Goal: Task Accomplishment & Management: Complete application form

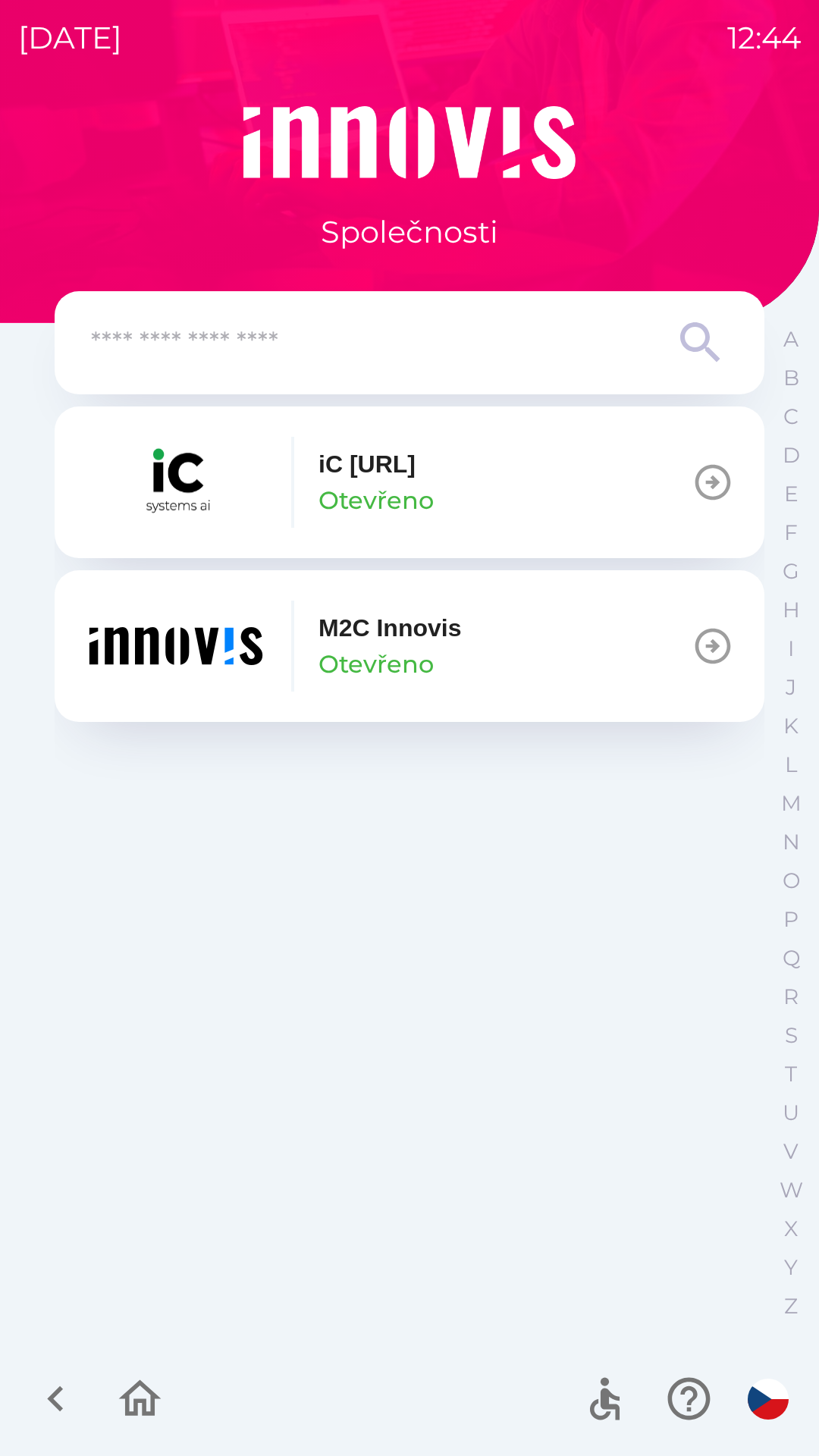
click at [507, 651] on button "M2C Innovis Otevřeno" at bounding box center [410, 645] width 710 height 152
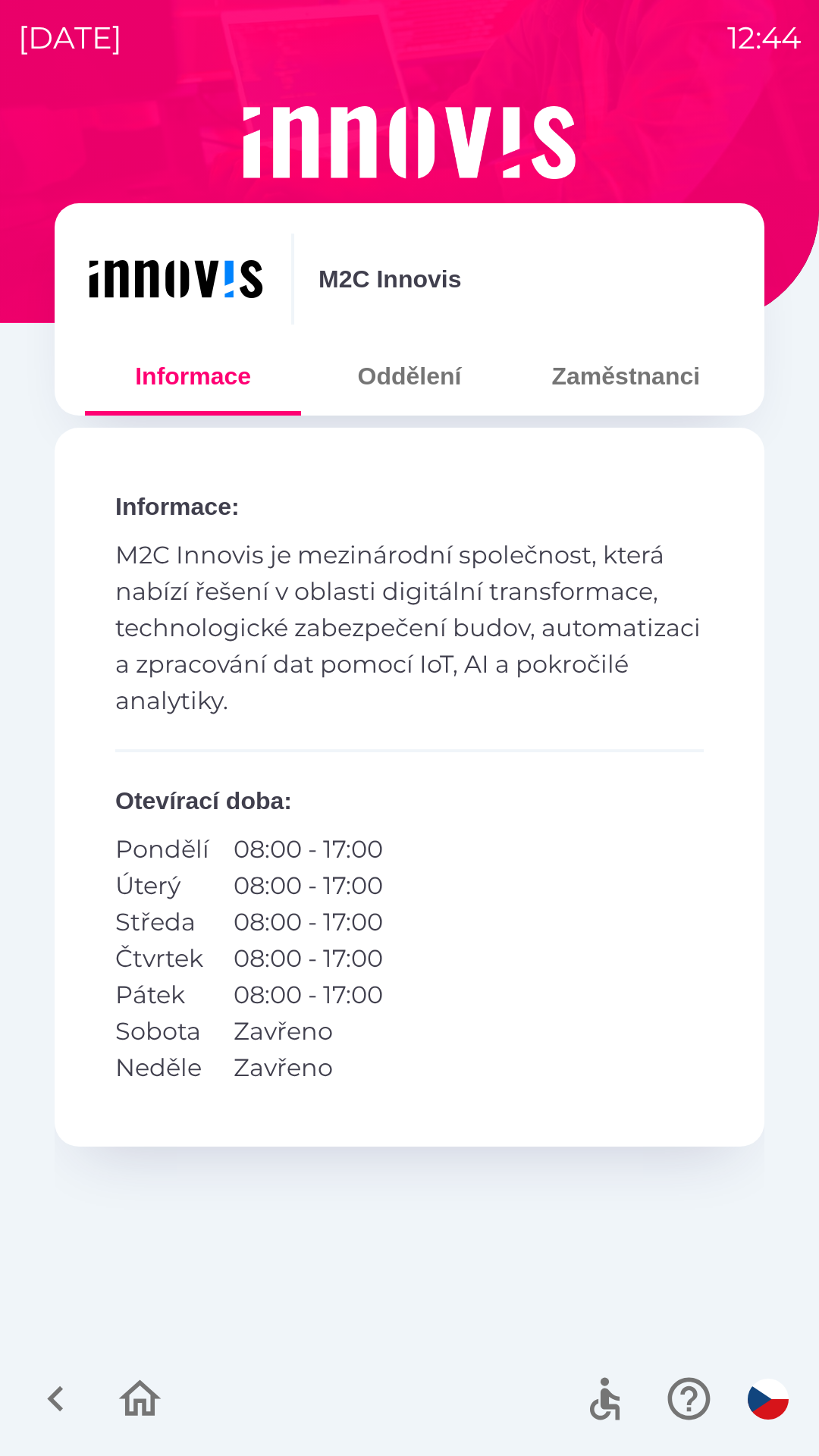
click at [629, 372] on button "Zaměstnanci" at bounding box center [626, 376] width 216 height 55
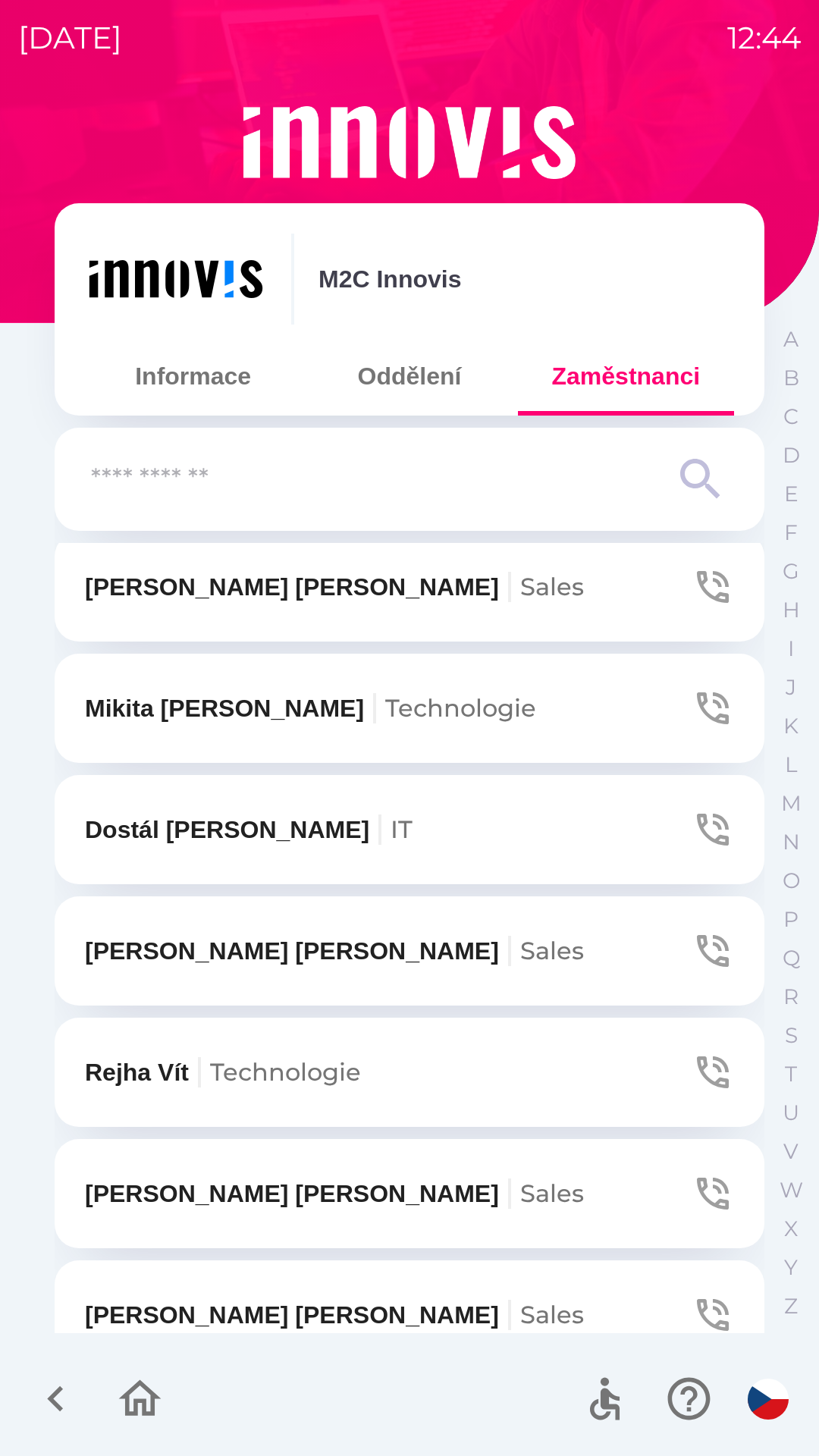
scroll to position [382, 0]
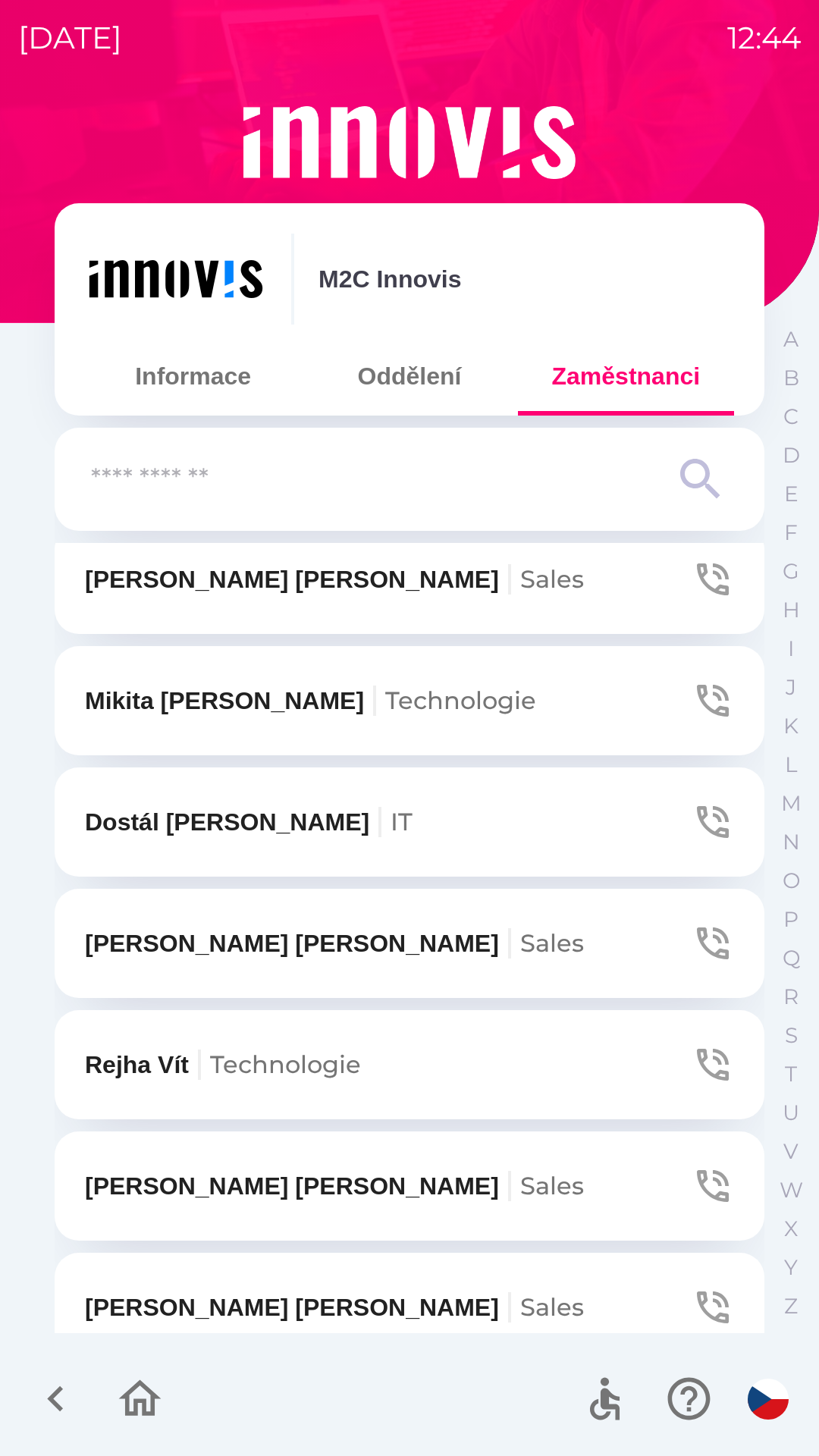
click at [279, 1057] on span "Technologie" at bounding box center [286, 1064] width 151 height 30
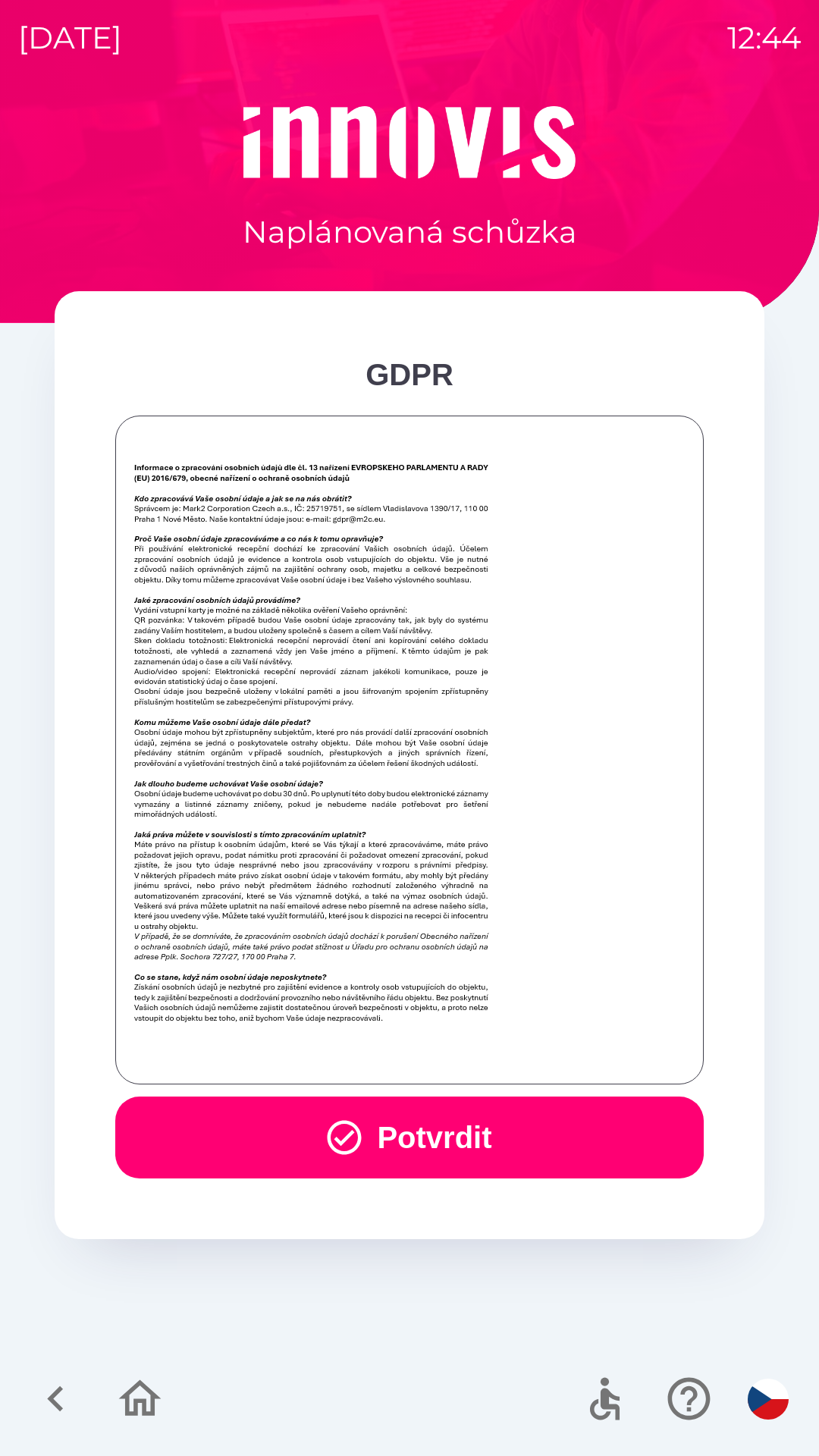
click at [568, 1132] on button "Potvrdit" at bounding box center [410, 1137] width 589 height 82
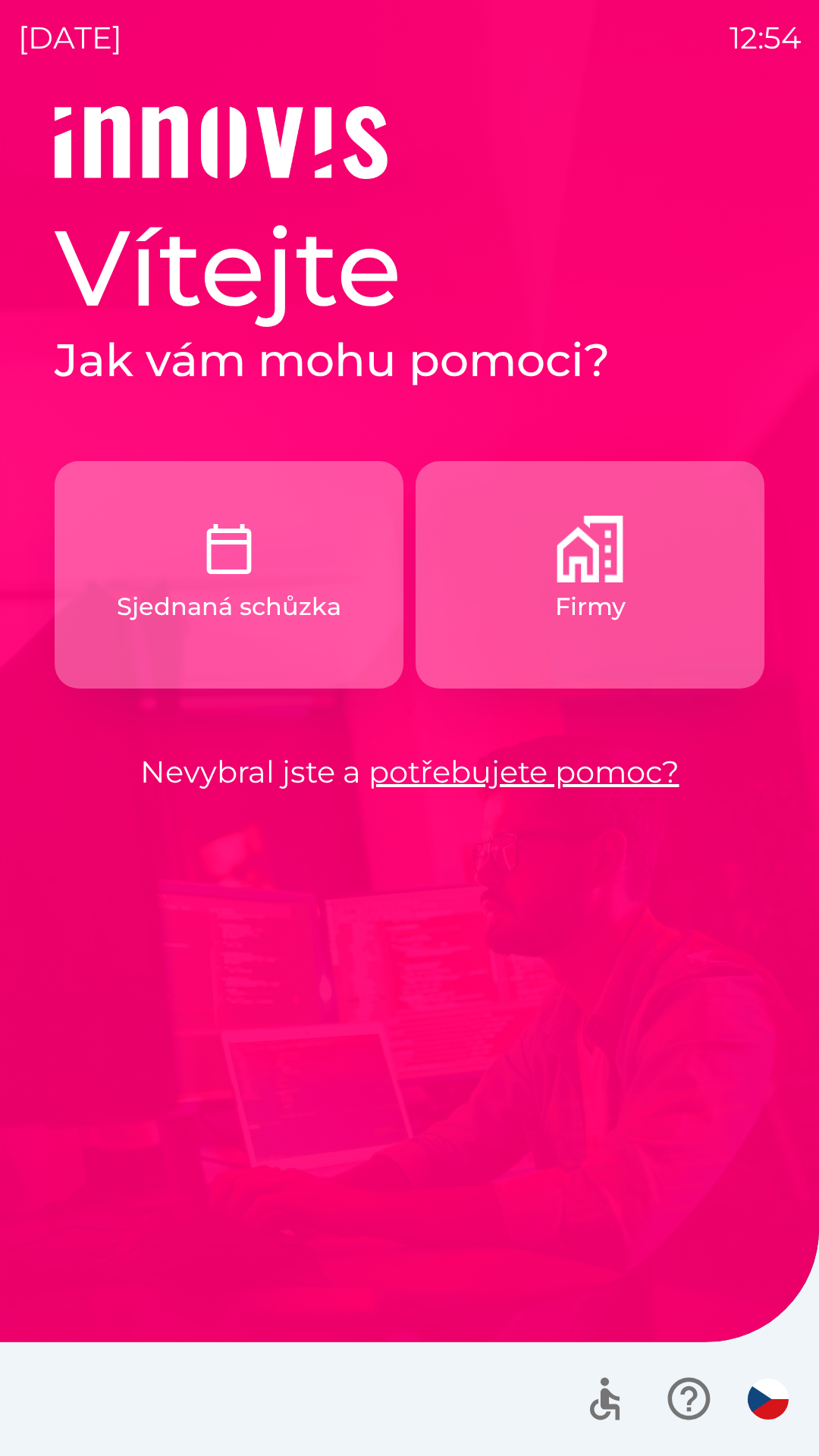
click at [273, 605] on p "Sjednaná schůzka" at bounding box center [229, 607] width 224 height 37
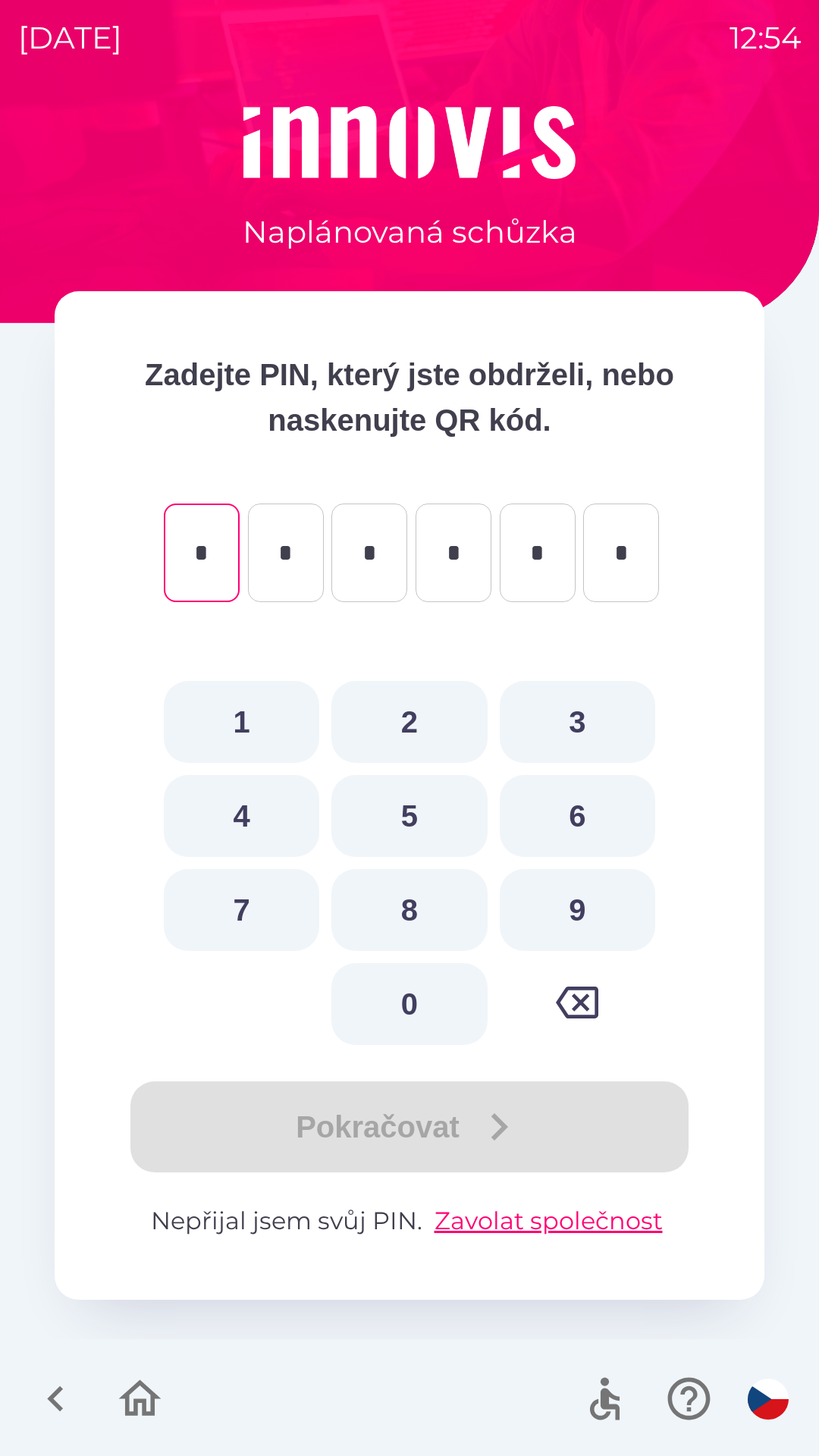
click at [71, 1378] on icon "button" at bounding box center [55, 1398] width 51 height 51
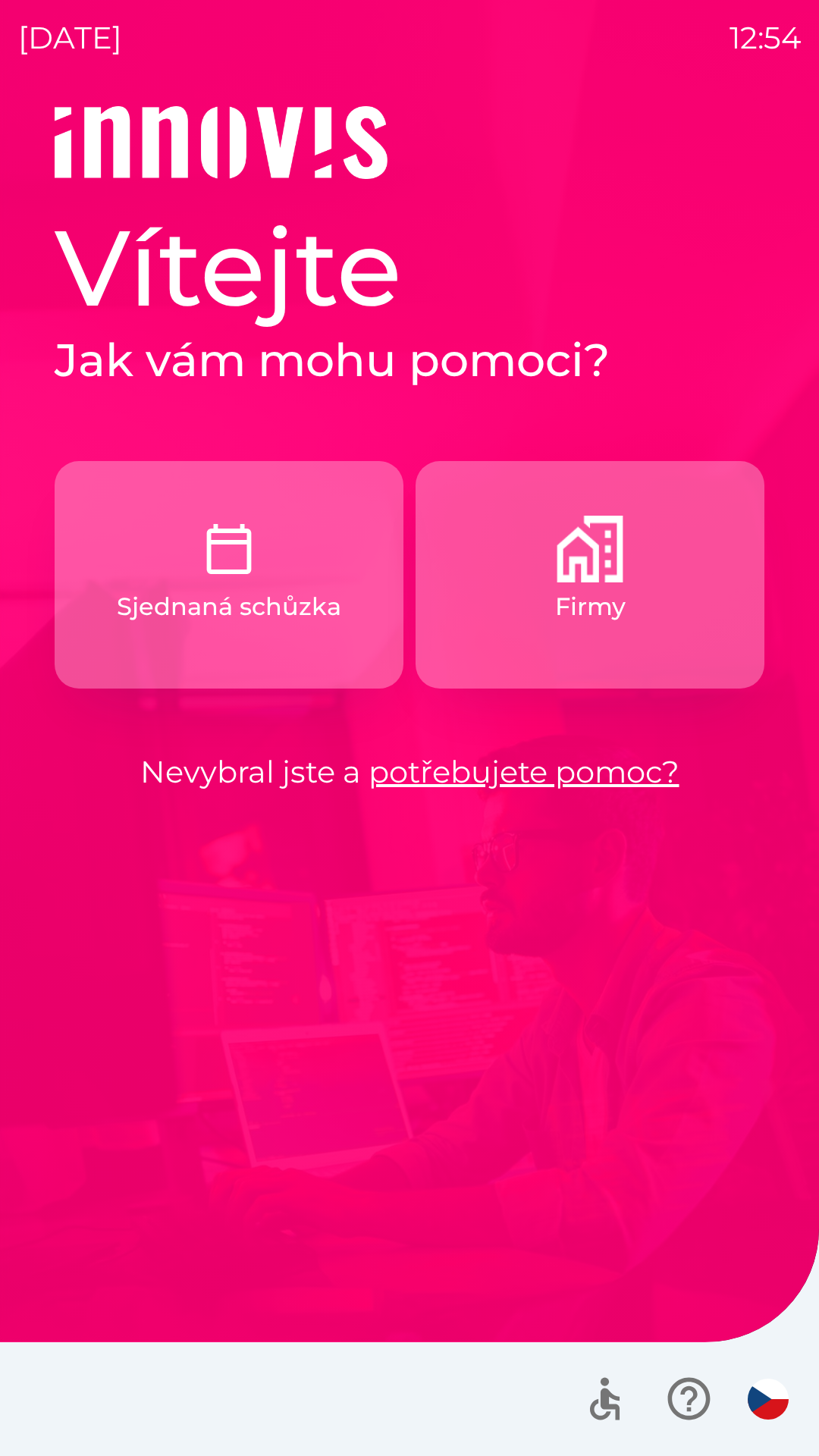
click at [615, 602] on p "Firmy" at bounding box center [590, 607] width 71 height 37
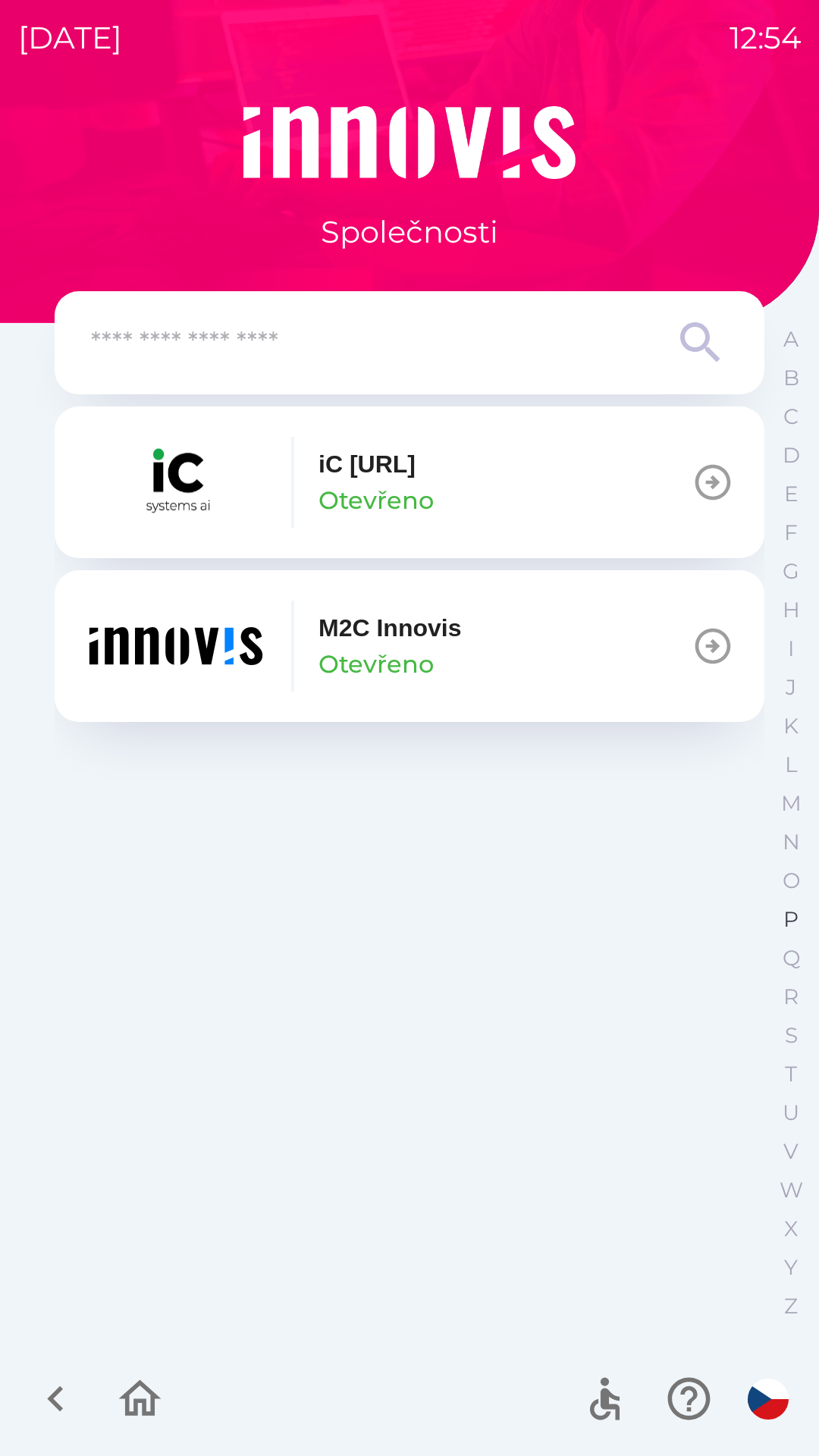
click at [786, 924] on p "P" at bounding box center [790, 920] width 15 height 26
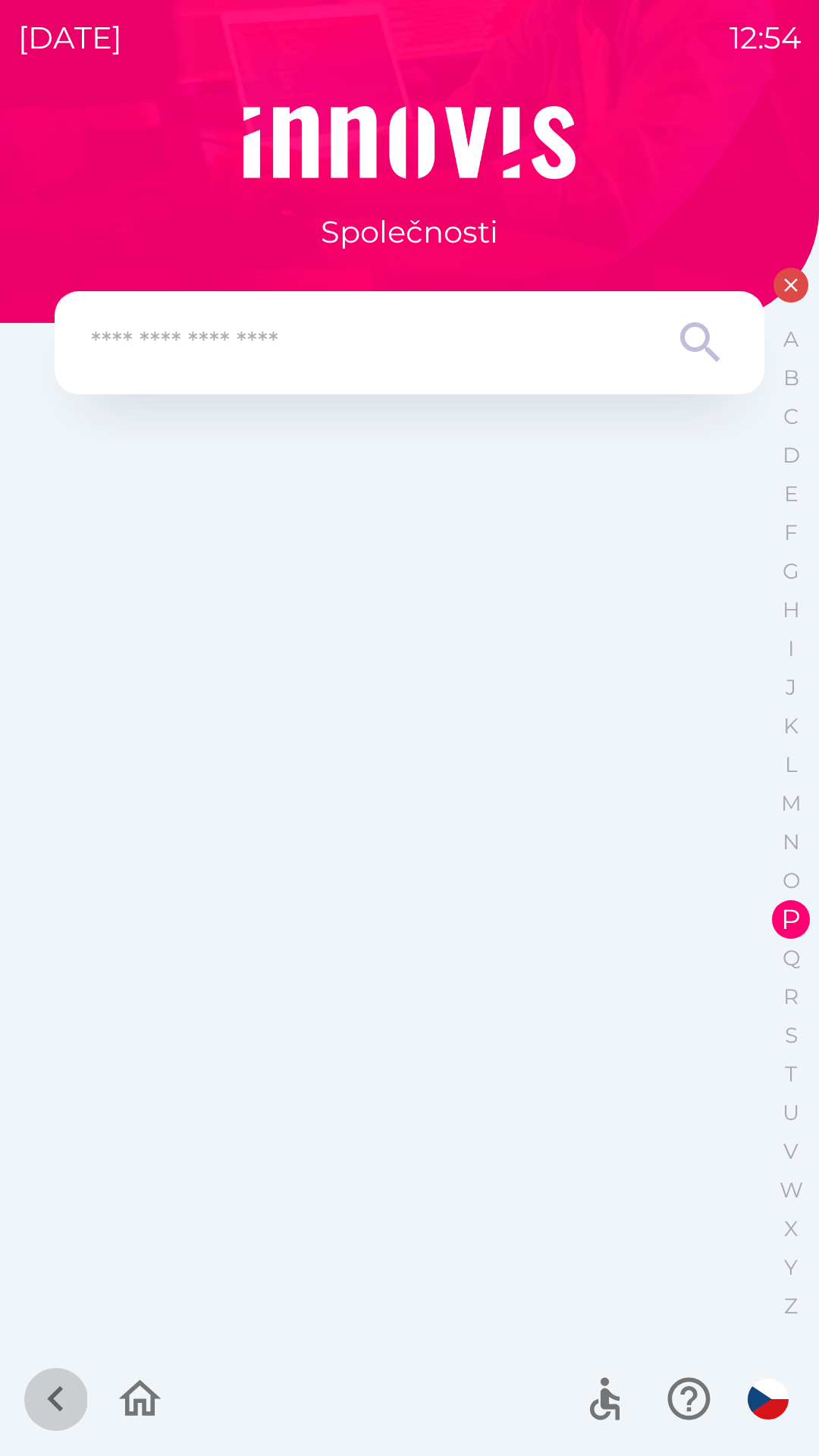
click at [57, 1401] on icon "button" at bounding box center [55, 1398] width 51 height 51
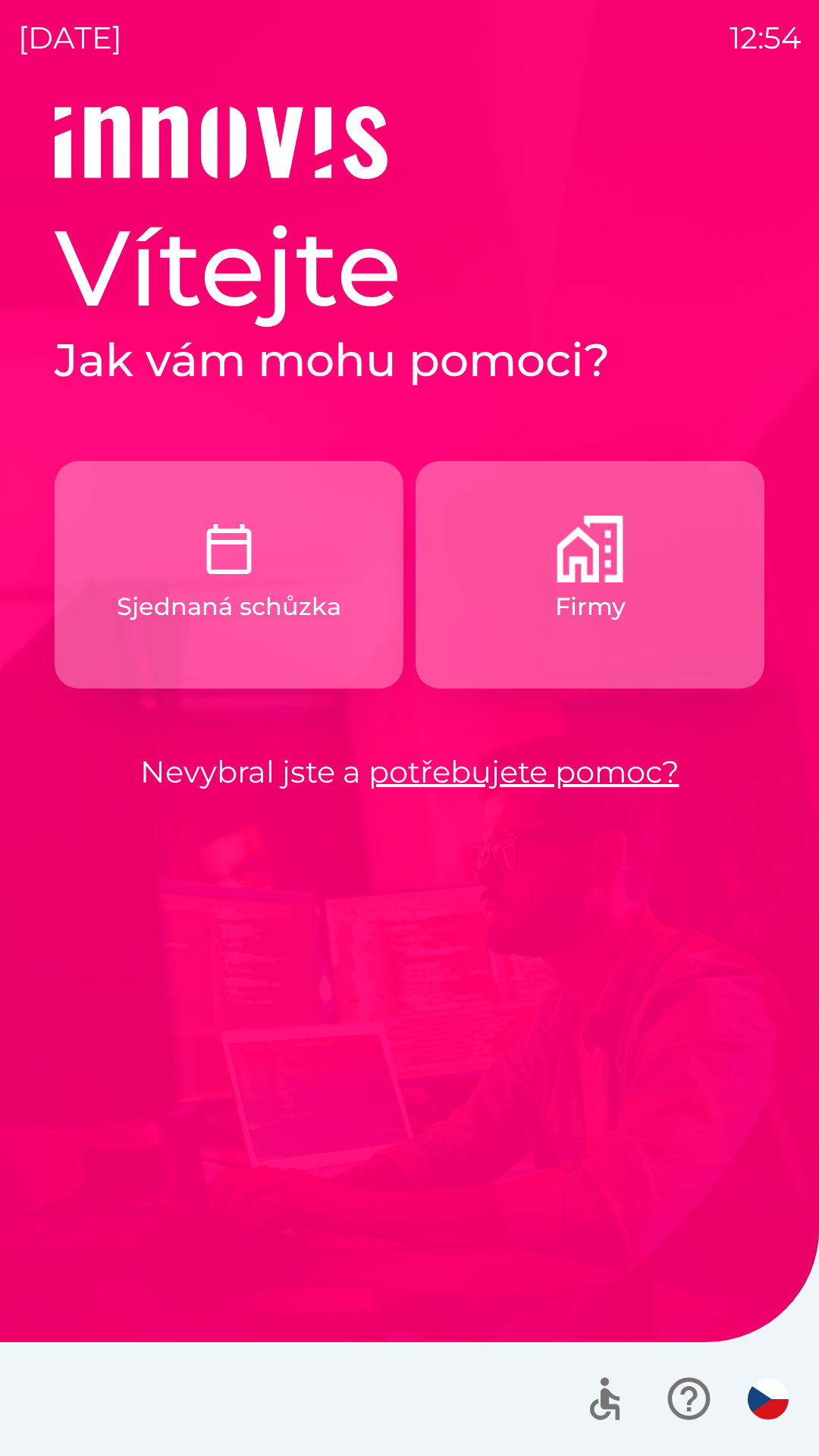
click at [543, 589] on button "Firmy" at bounding box center [590, 575] width 349 height 227
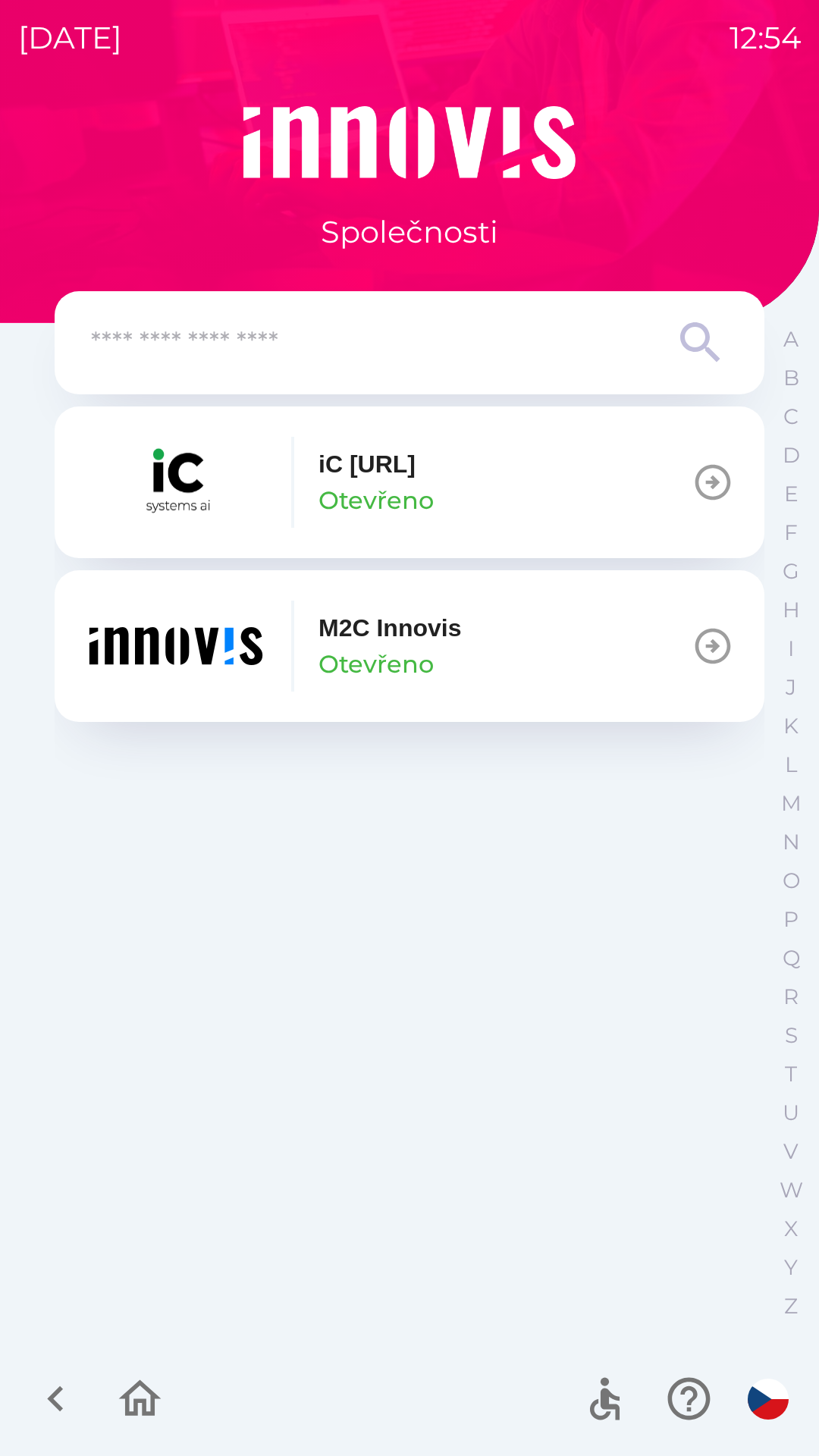
click at [159, 1373] on icon "button" at bounding box center [139, 1398] width 51 height 51
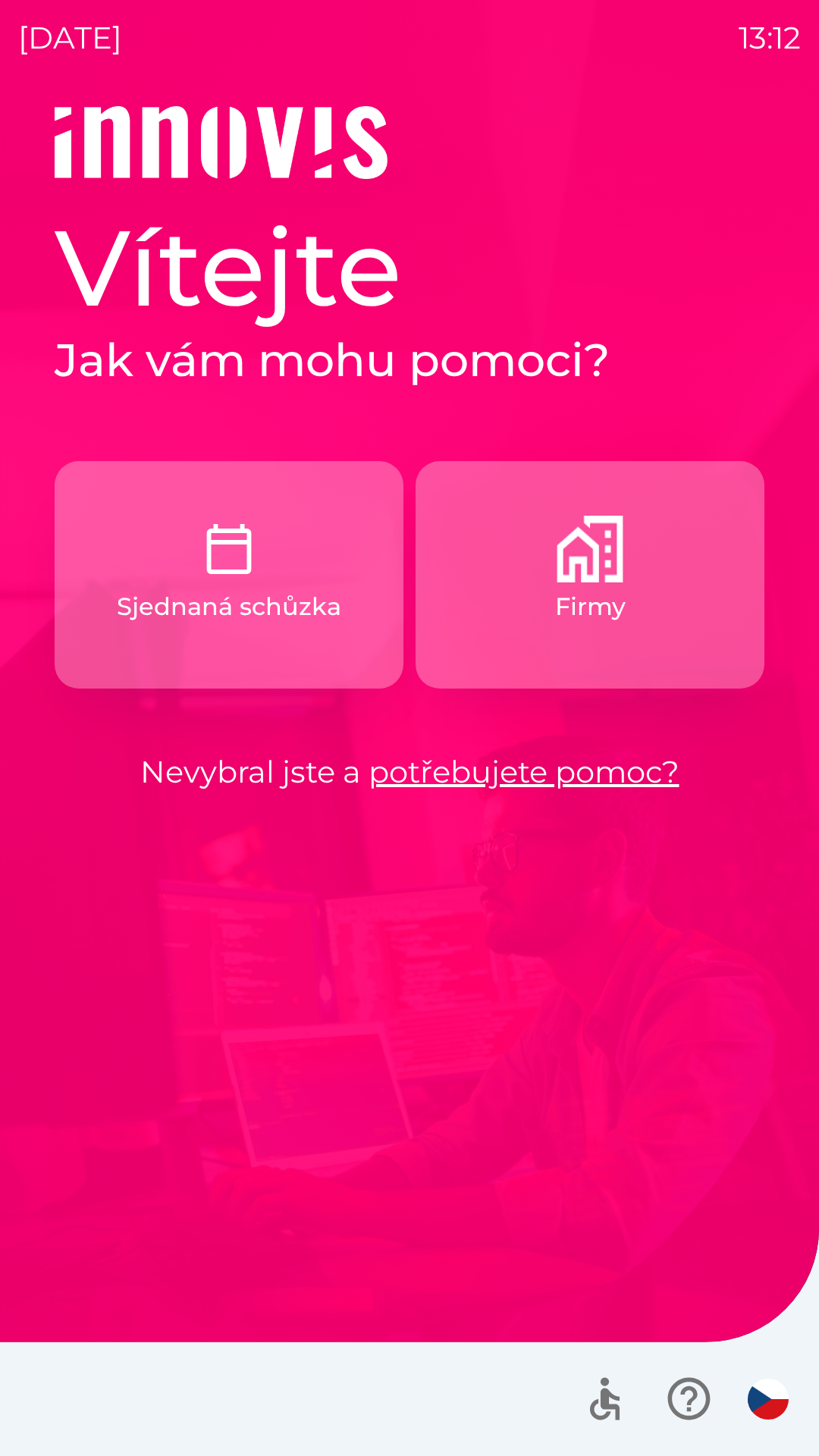
click at [281, 593] on p "Sjednaná schůzka" at bounding box center [229, 607] width 224 height 37
click at [276, 583] on button "Sjednaná schůzka" at bounding box center [229, 575] width 349 height 227
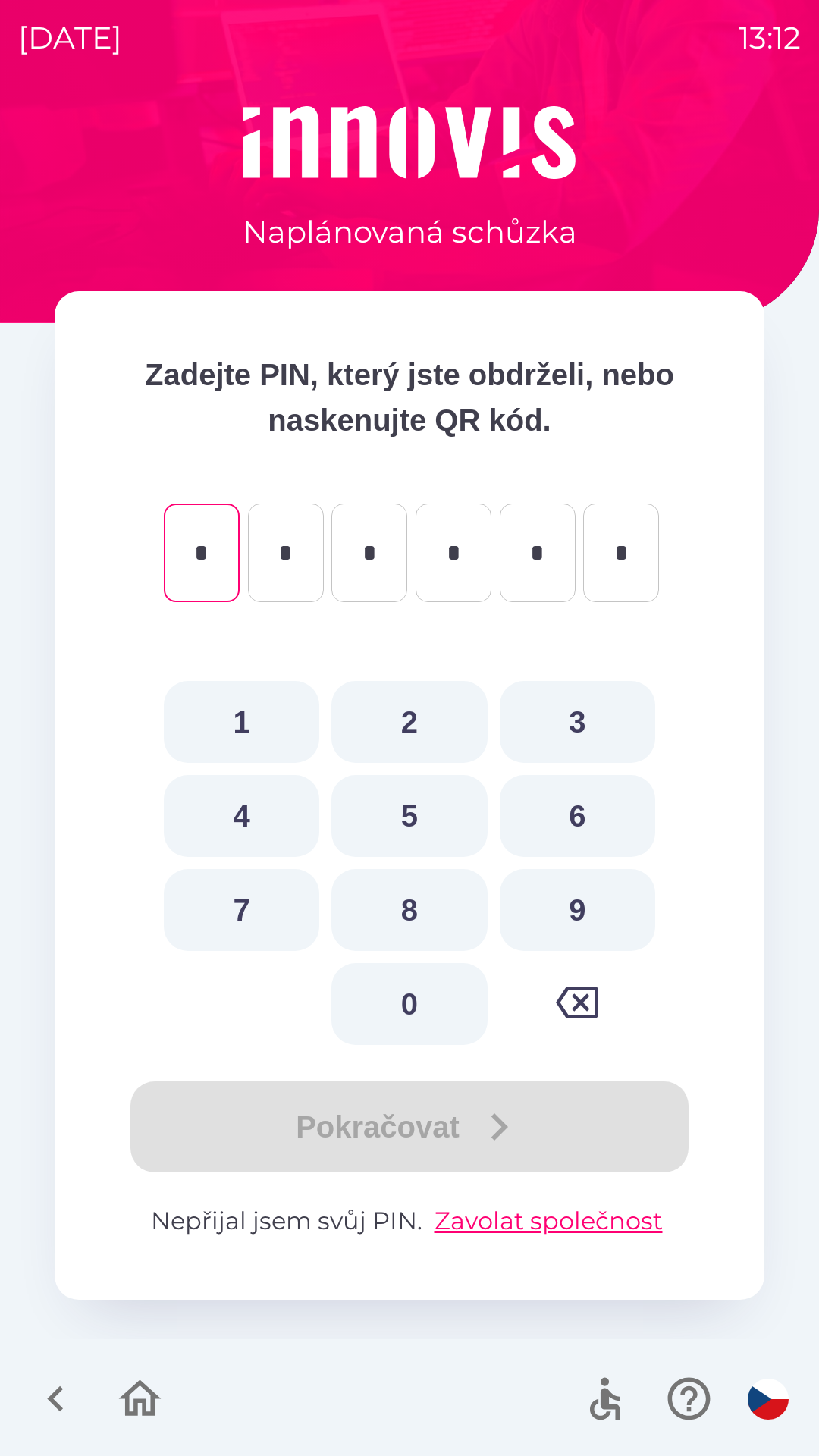
click at [587, 717] on button "3" at bounding box center [578, 722] width 156 height 82
type input "*"
click at [571, 916] on button "9" at bounding box center [578, 909] width 156 height 82
type input "*"
click at [571, 717] on button "3" at bounding box center [578, 722] width 156 height 82
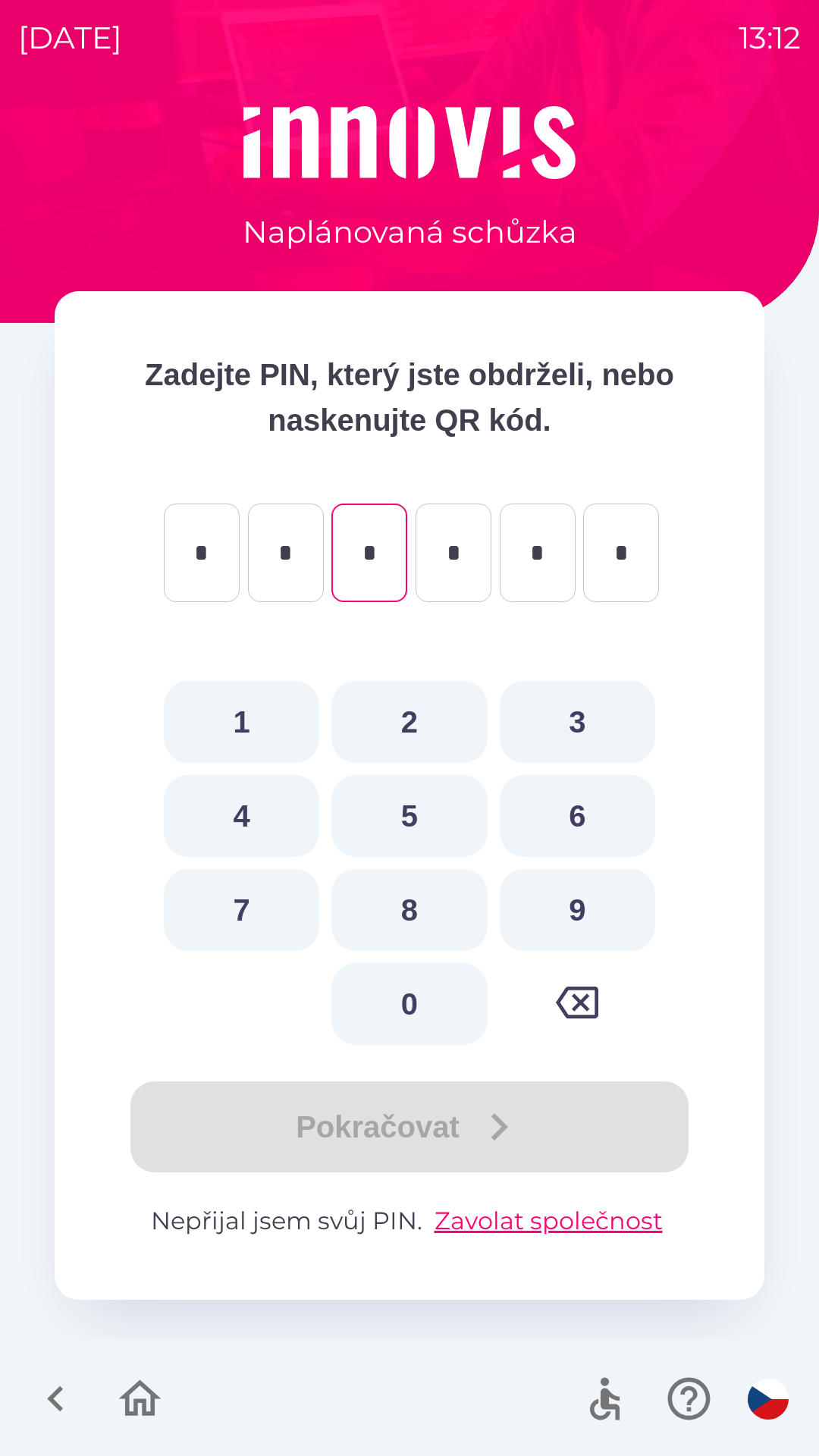
type input "*"
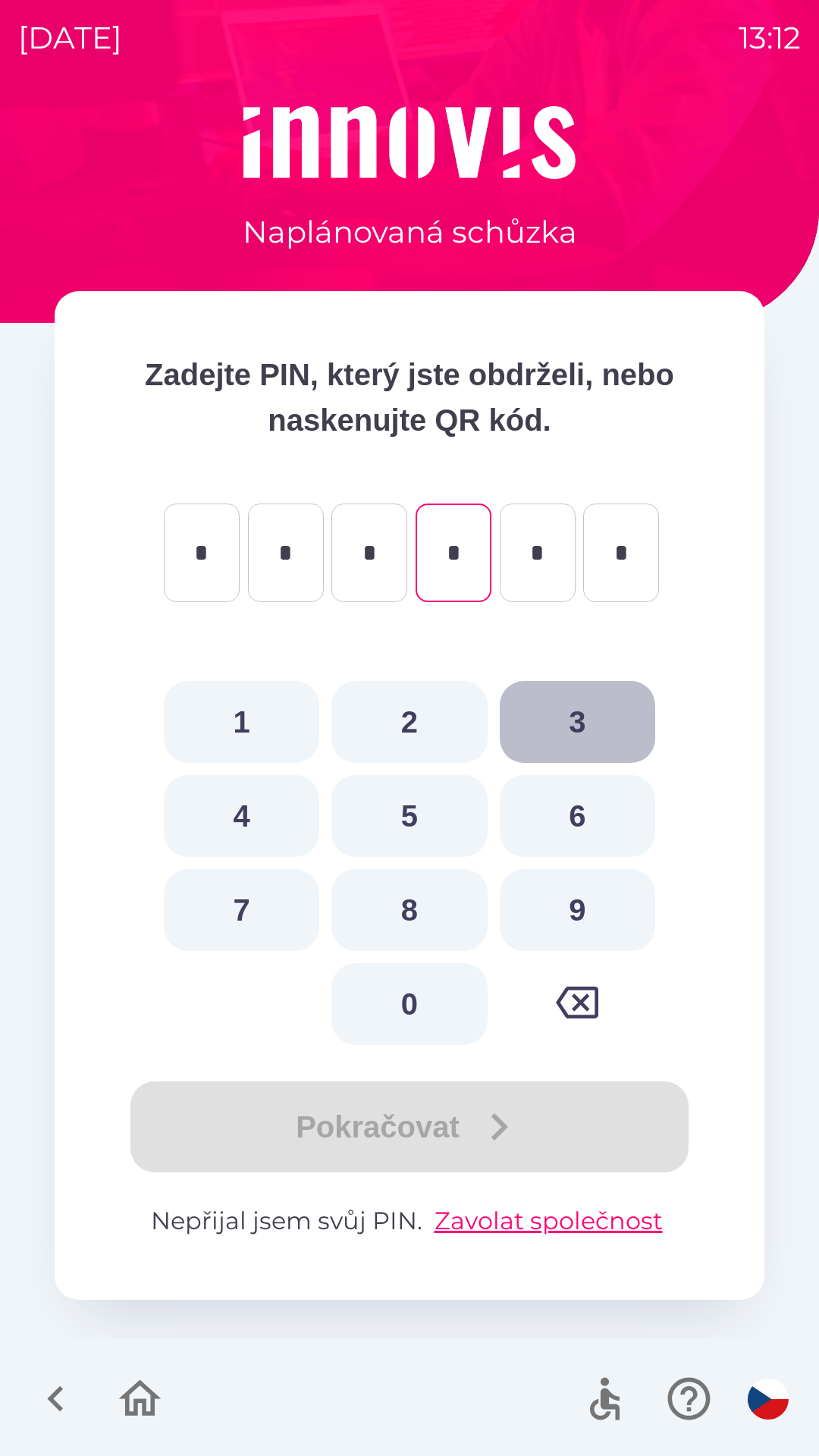
click at [583, 724] on button "3" at bounding box center [578, 722] width 156 height 82
type input "*"
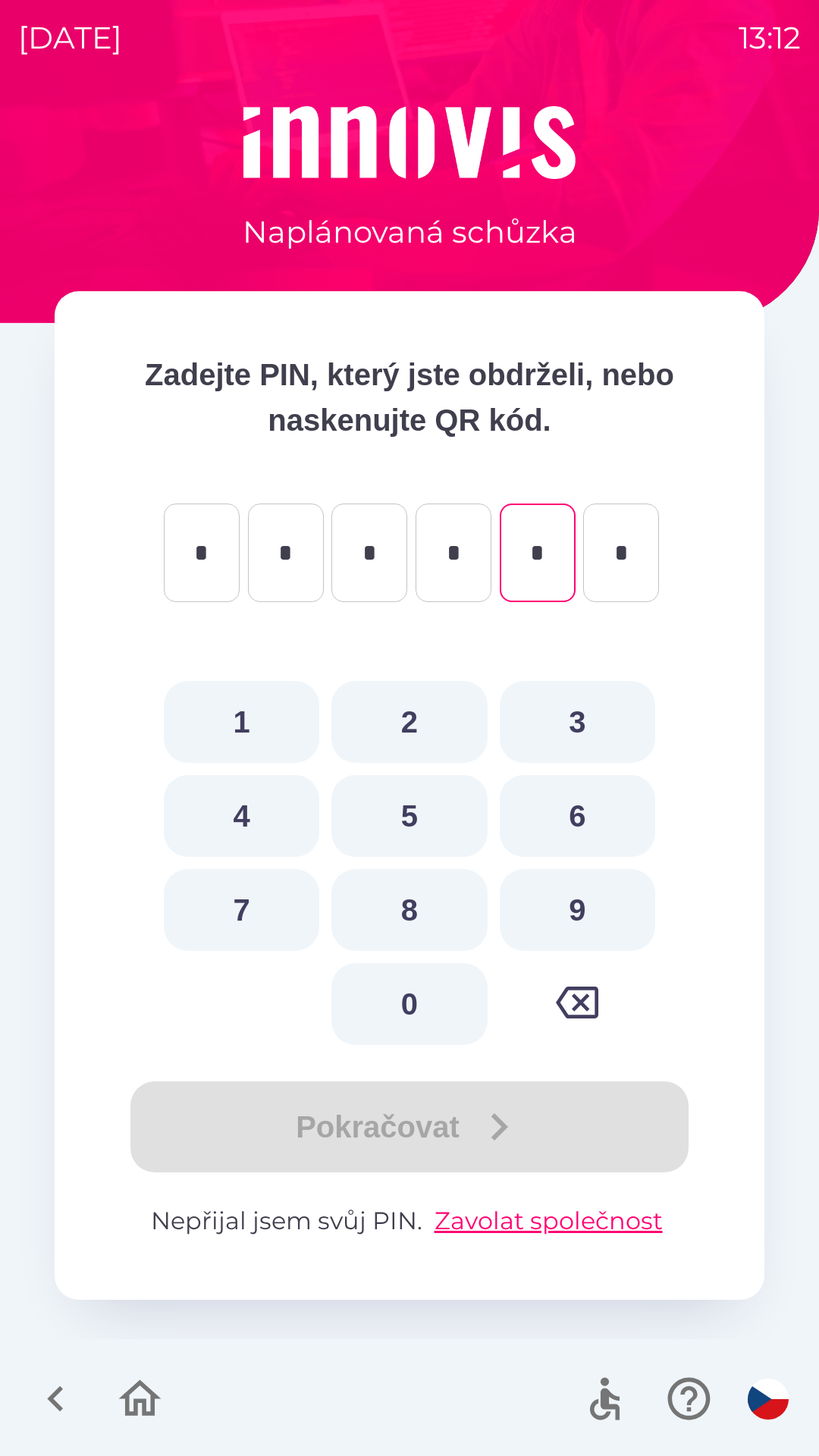
click at [427, 907] on button "8" at bounding box center [410, 909] width 156 height 82
type input "*"
click at [585, 815] on button "6" at bounding box center [578, 815] width 156 height 82
type input "*"
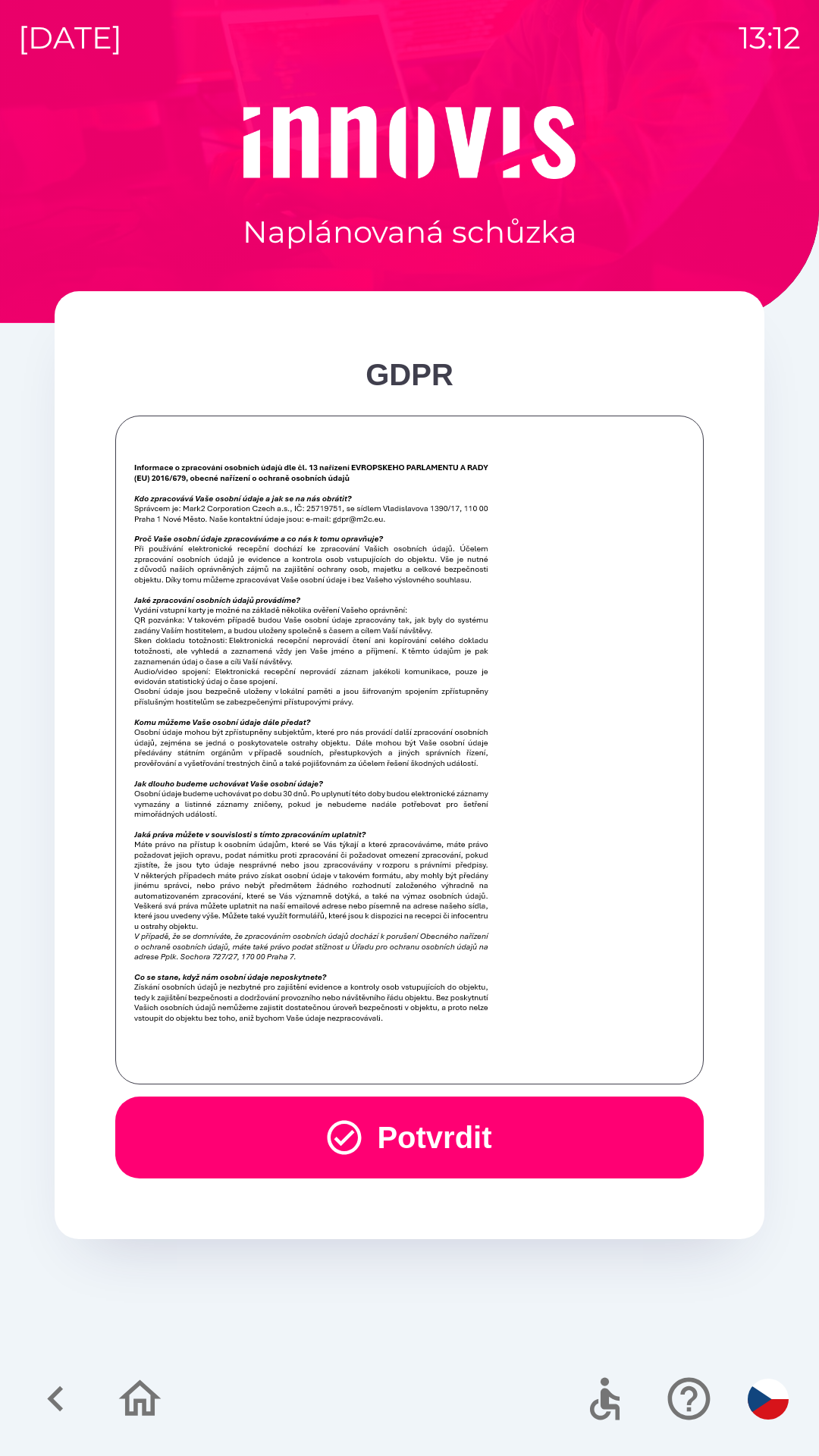
click at [506, 1148] on button "Potvrdit" at bounding box center [410, 1137] width 589 height 82
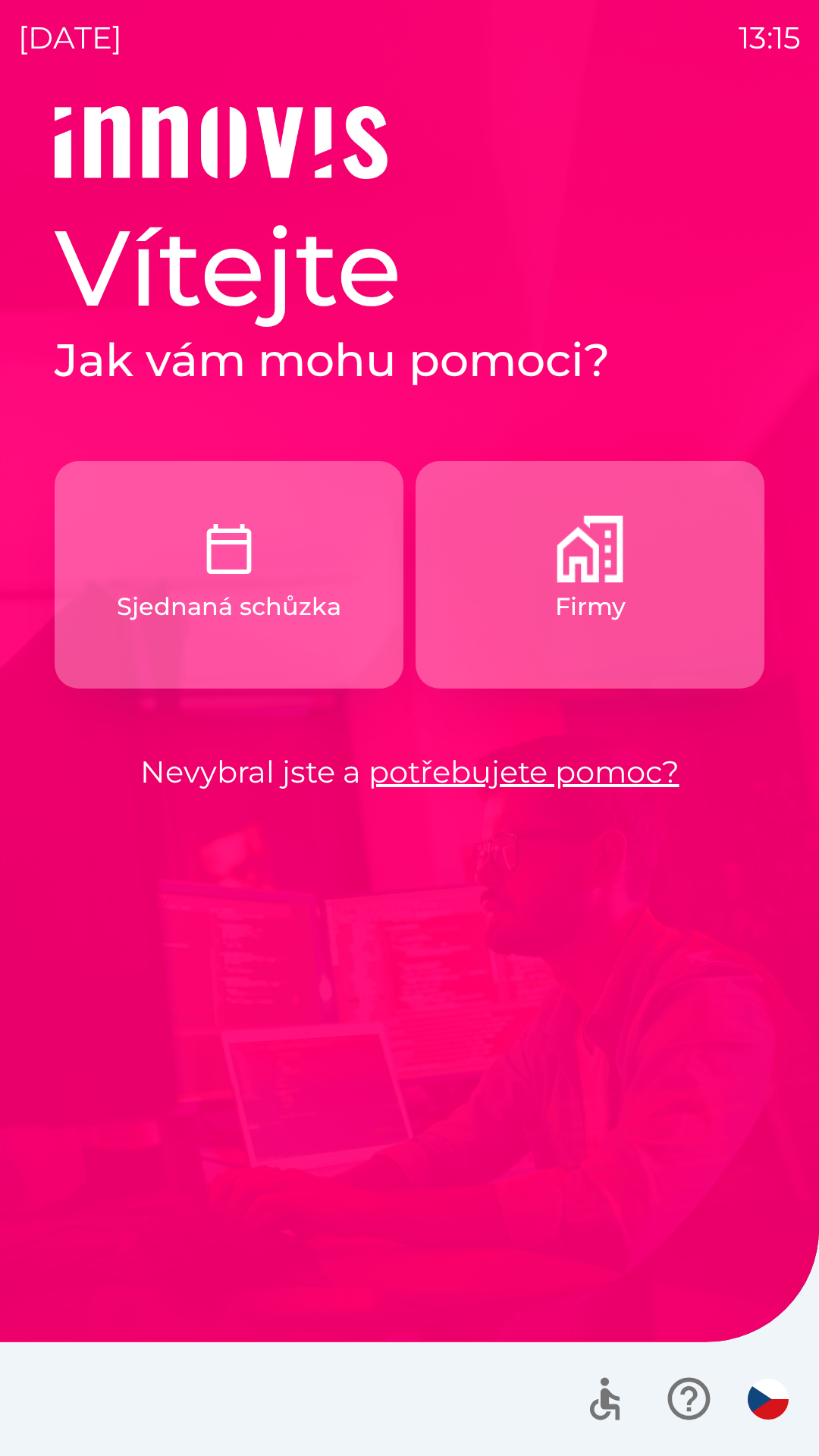
click at [227, 569] on img "button" at bounding box center [229, 549] width 67 height 67
click at [395, 661] on button "Sjednaná schůzka" at bounding box center [229, 575] width 349 height 227
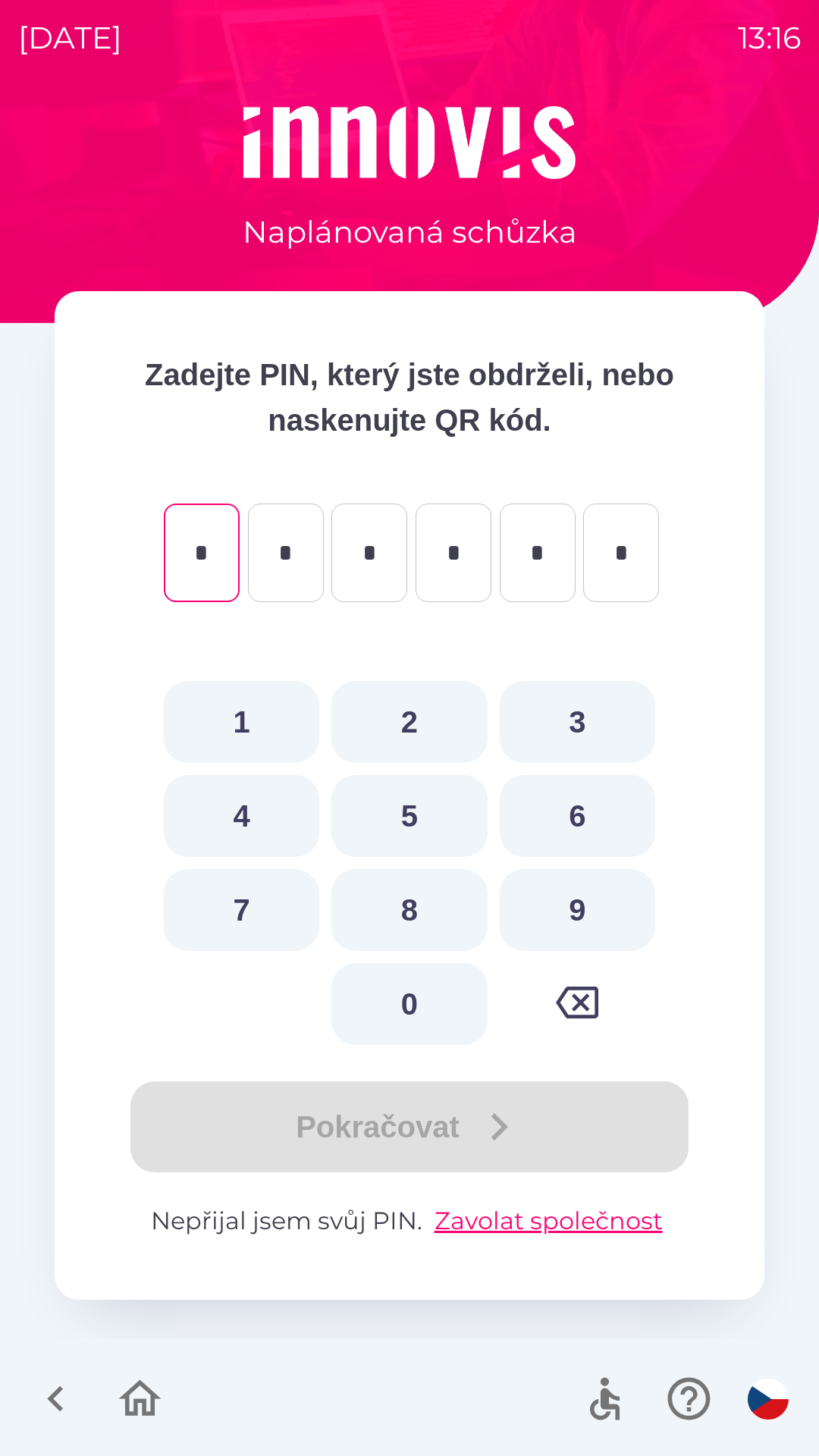
click at [400, 662] on div "Zadejte PIN, který jste obdrželi, nebo naskenujte QR kód. * ​ * ​ * ​ * ​ * ​ *…" at bounding box center [410, 795] width 710 height 1008
click at [396, 649] on p "Zadali jste špatný PIN" at bounding box center [410, 638] width 589 height 37
click at [398, 637] on p "Zadali jste špatný PIN" at bounding box center [410, 638] width 589 height 37
click at [402, 645] on p "Zadali jste špatný PIN" at bounding box center [410, 638] width 589 height 37
click at [416, 662] on div "Zadejte PIN, který jste obdrželi, nebo naskenujte QR kód. * ​ * ​ * ​ * ​ * ​ *…" at bounding box center [410, 795] width 710 height 1008
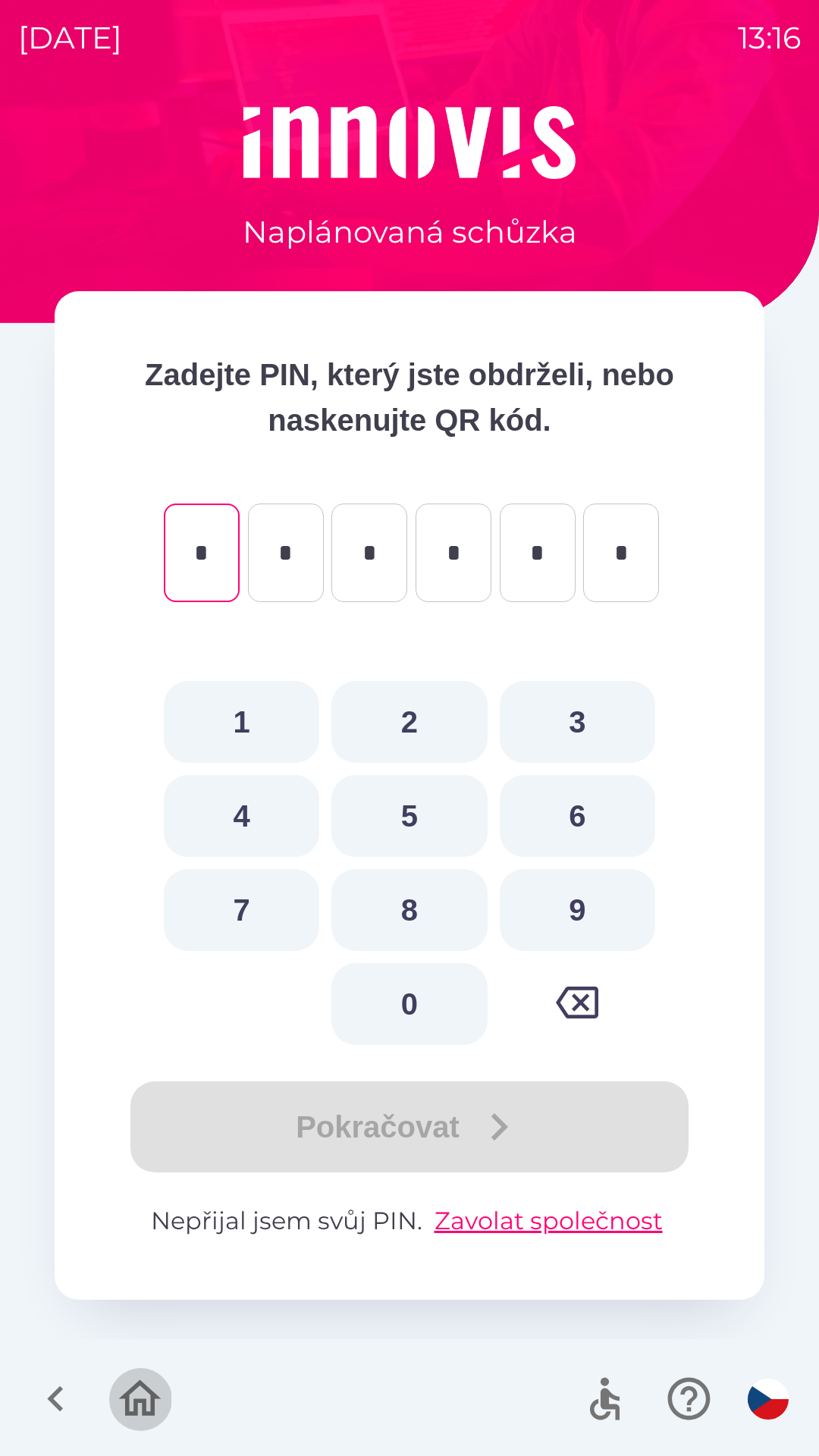
click at [132, 1389] on icon "button" at bounding box center [140, 1398] width 43 height 37
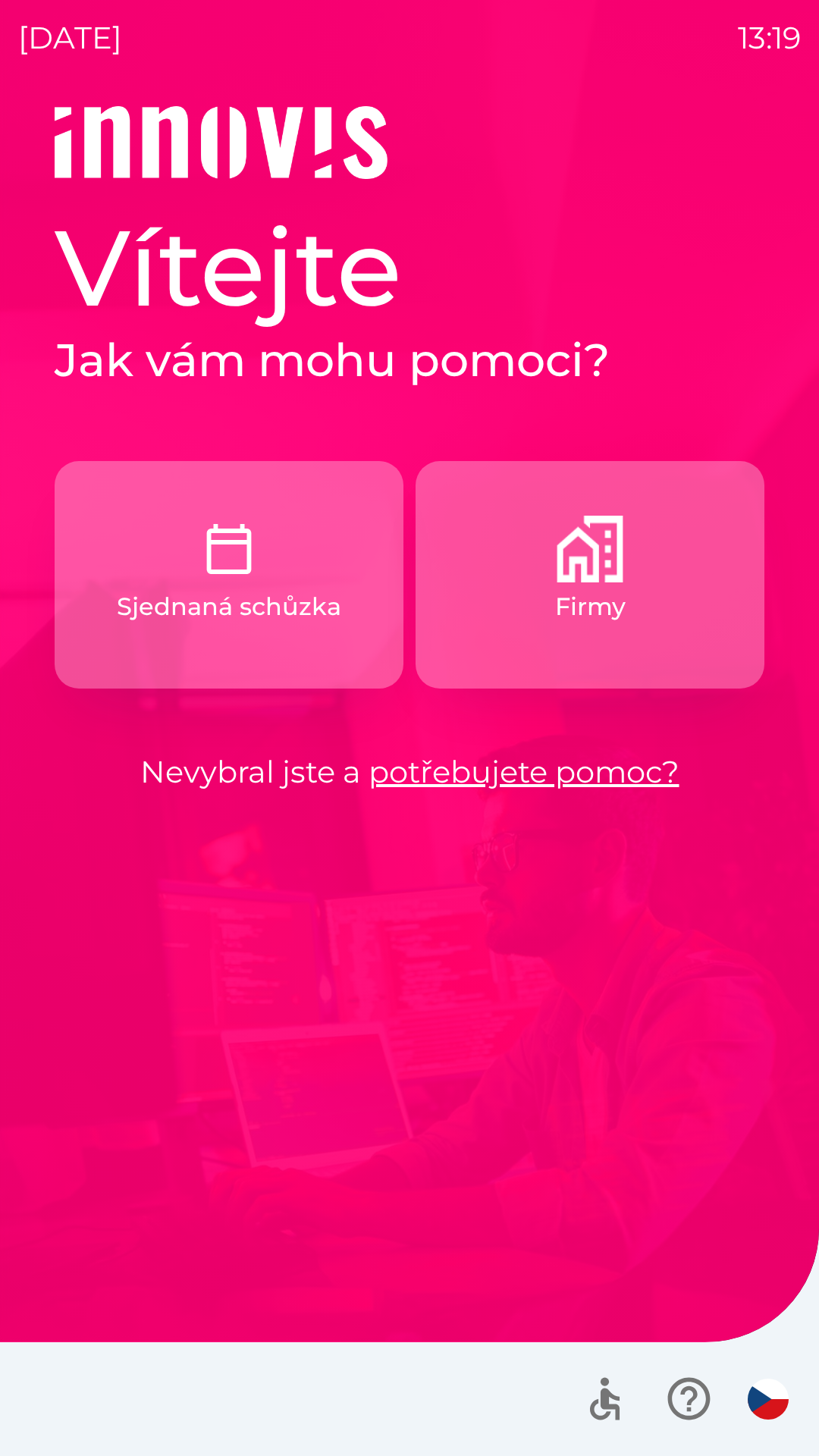
click at [258, 567] on img "button" at bounding box center [229, 549] width 67 height 67
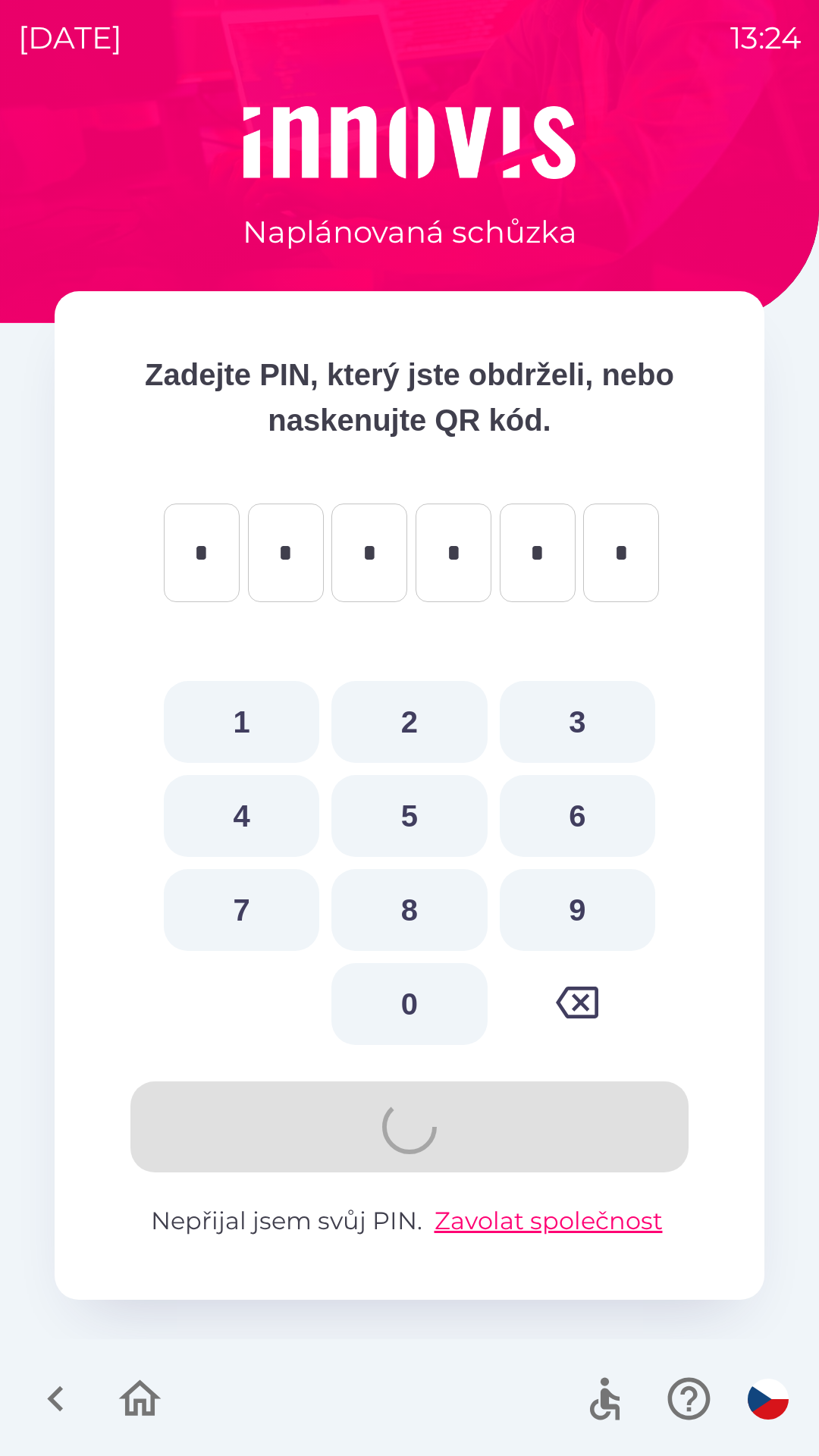
type input "*"
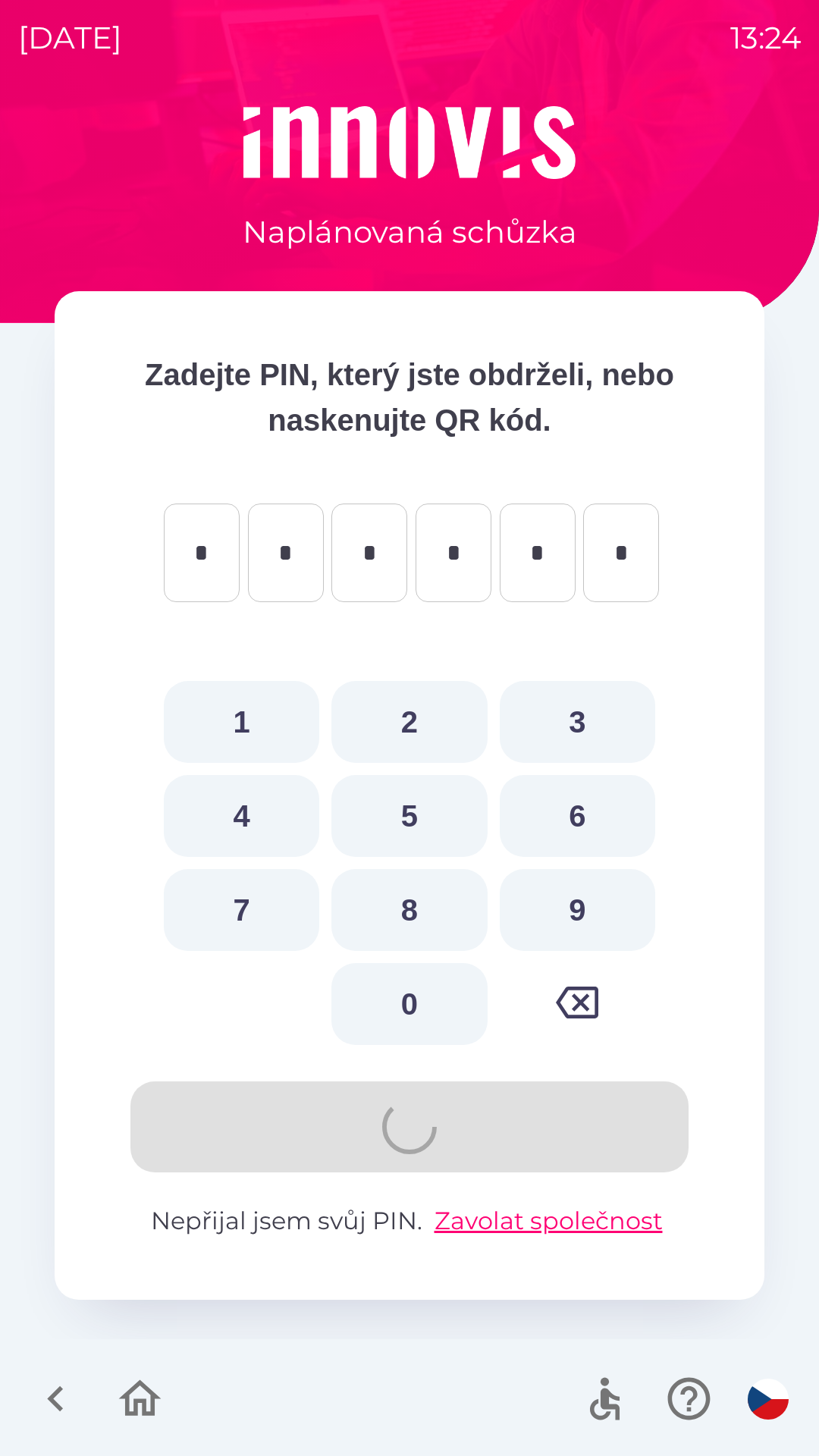
type input "*"
click at [153, 1408] on icon "button" at bounding box center [140, 1398] width 43 height 37
type input "*"
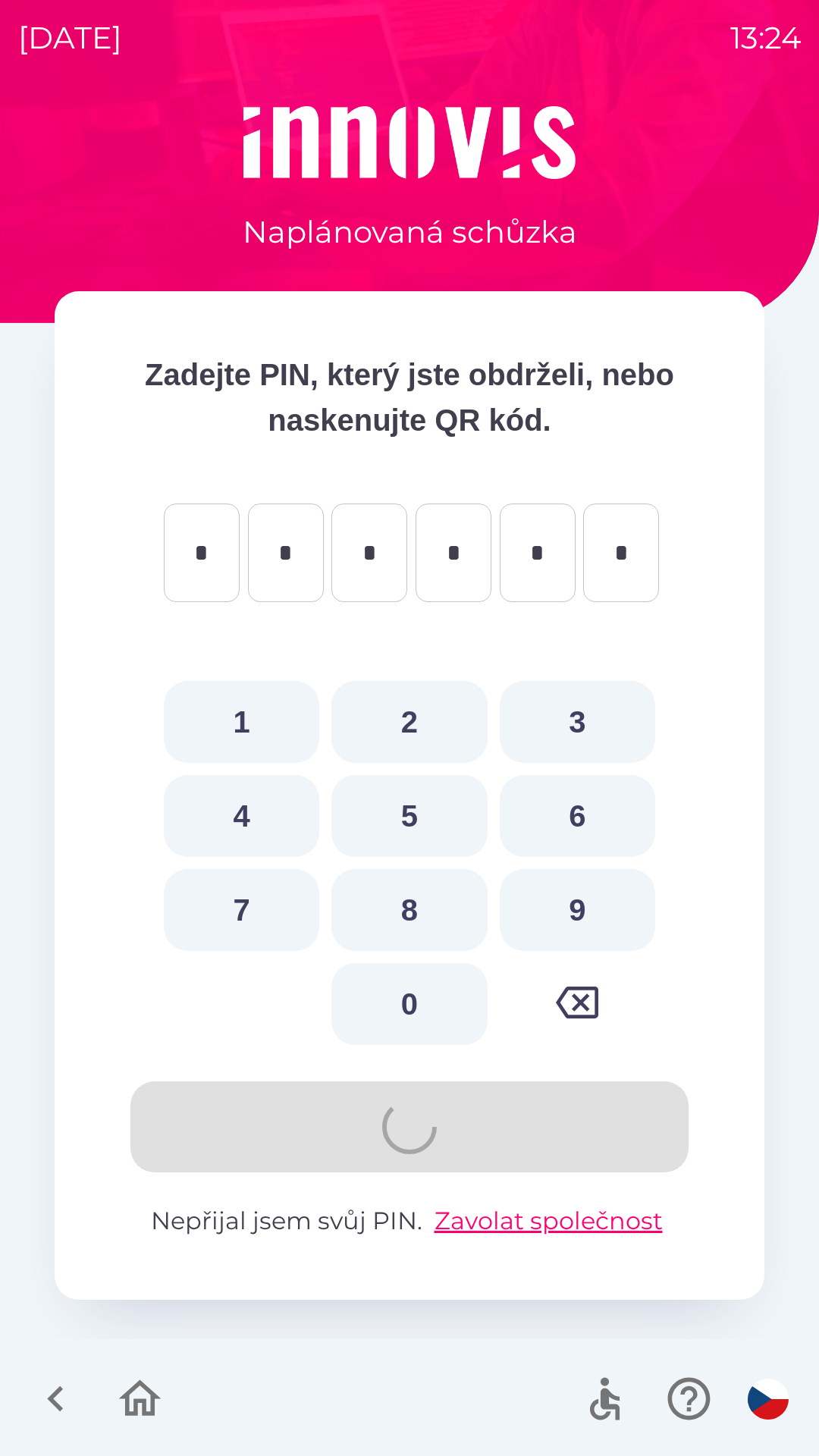
type input "*"
click at [110, 1394] on button "button" at bounding box center [139, 1398] width 63 height 63
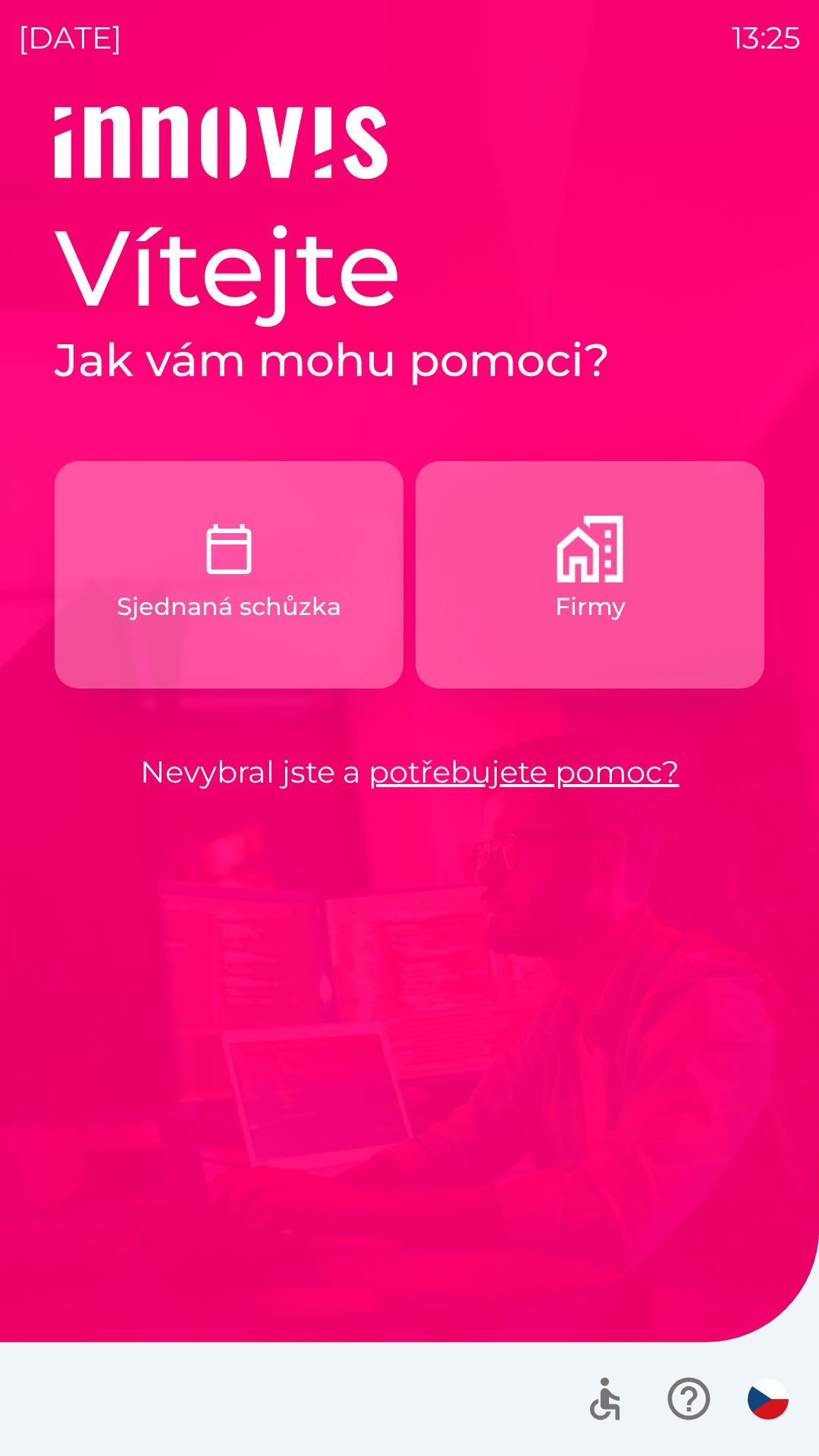
click at [241, 635] on button "Sjednaná schůzka" at bounding box center [229, 575] width 349 height 227
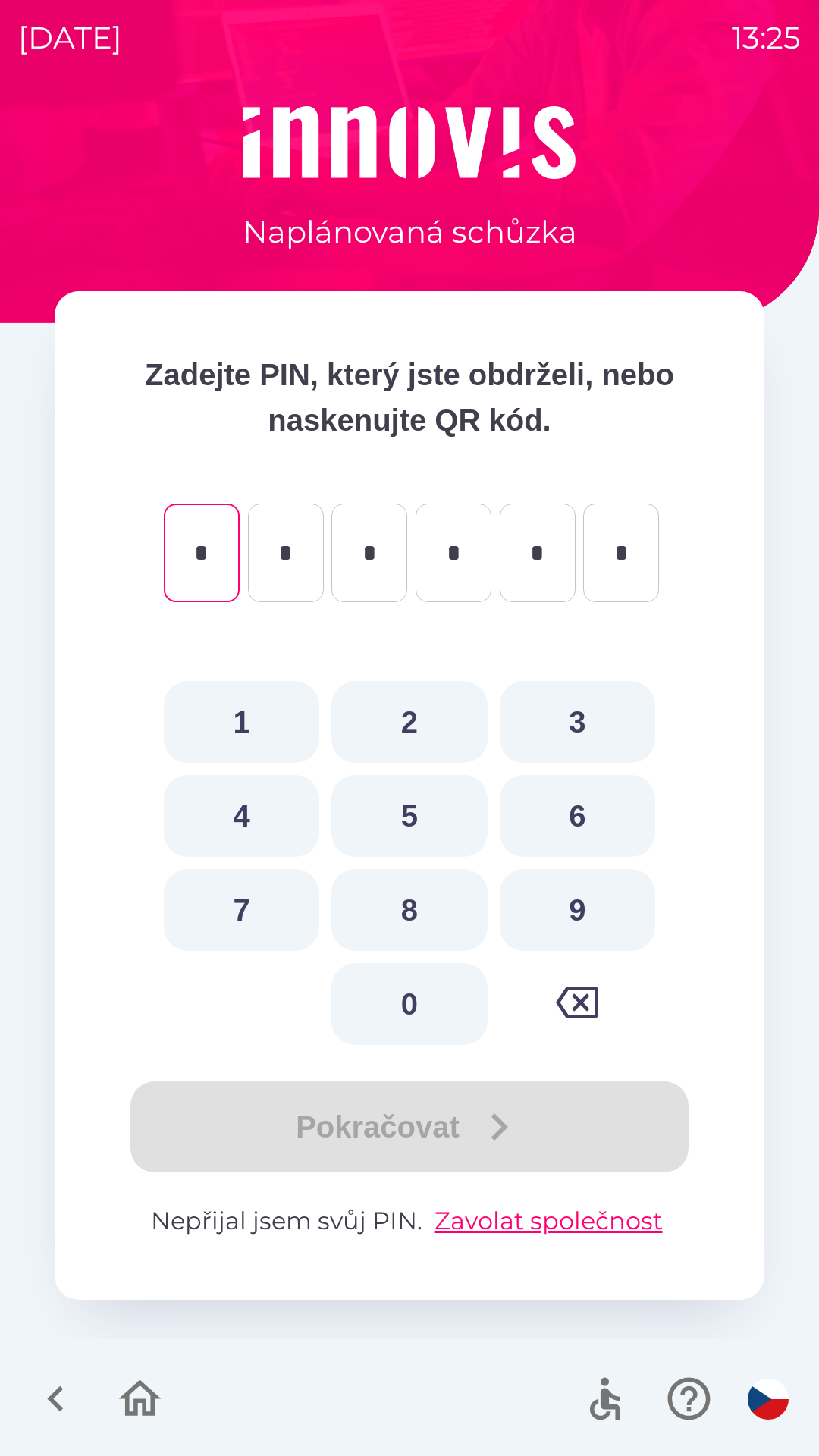
type input "*"
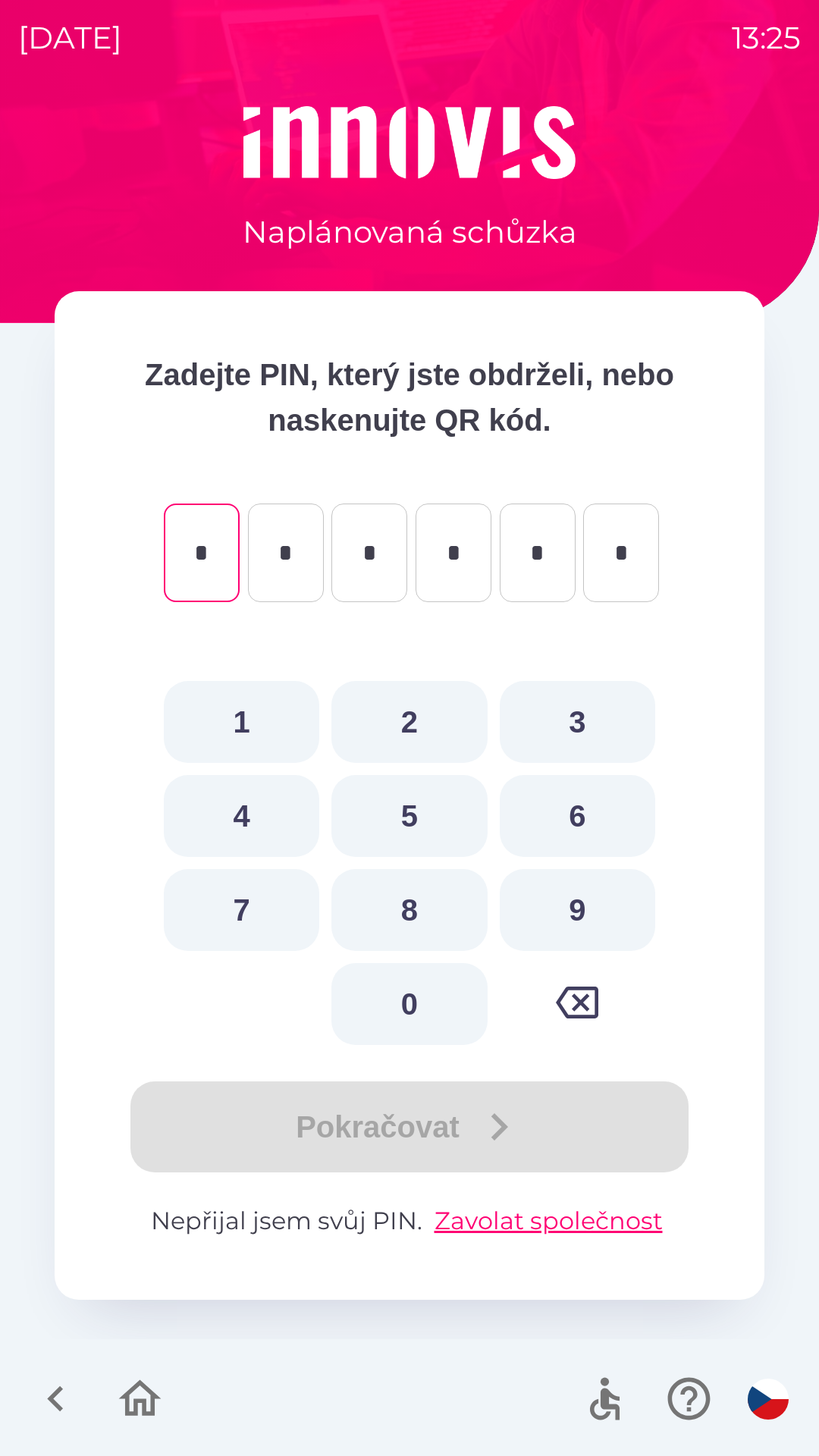
type input "*"
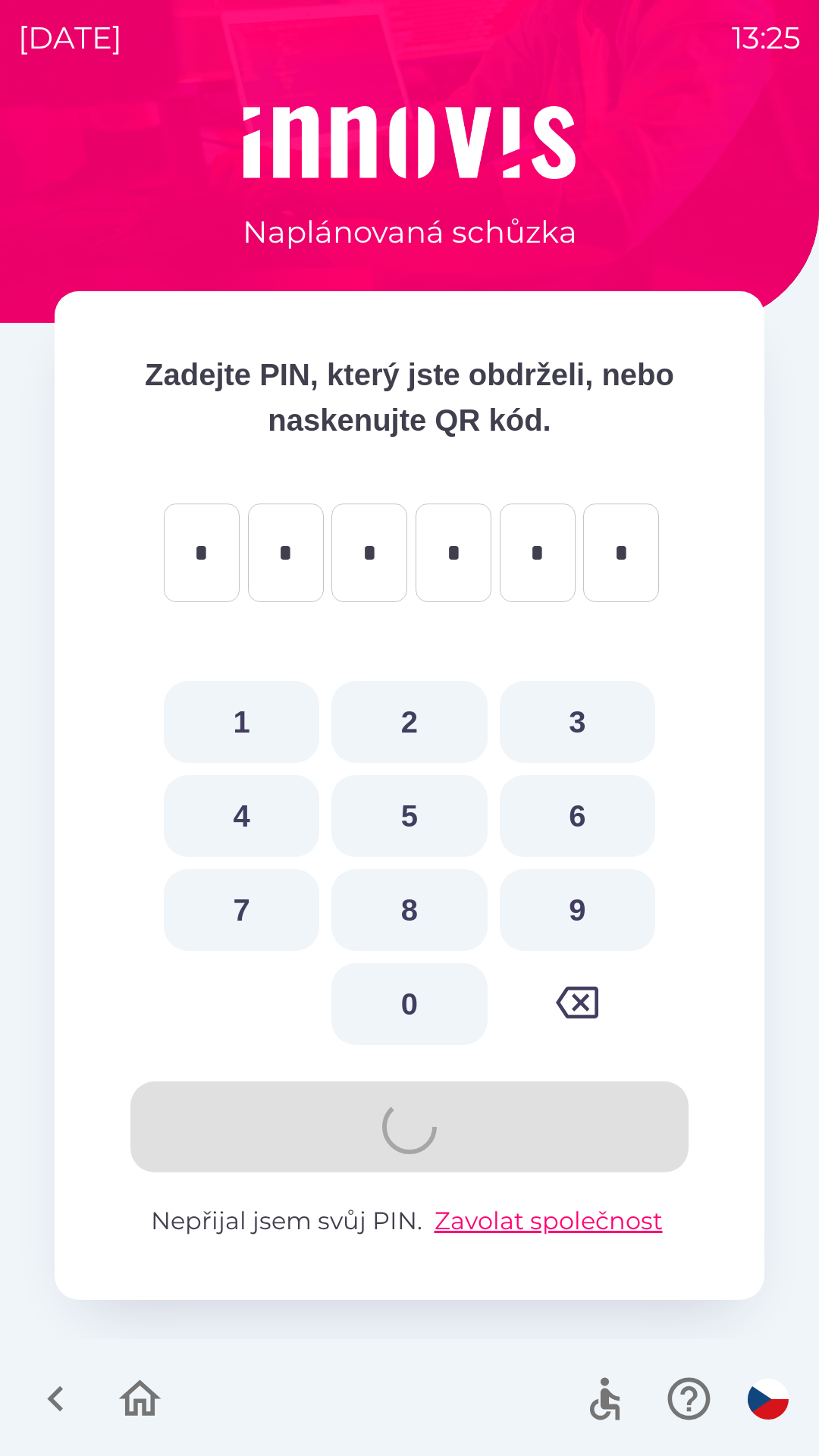
type input "*"
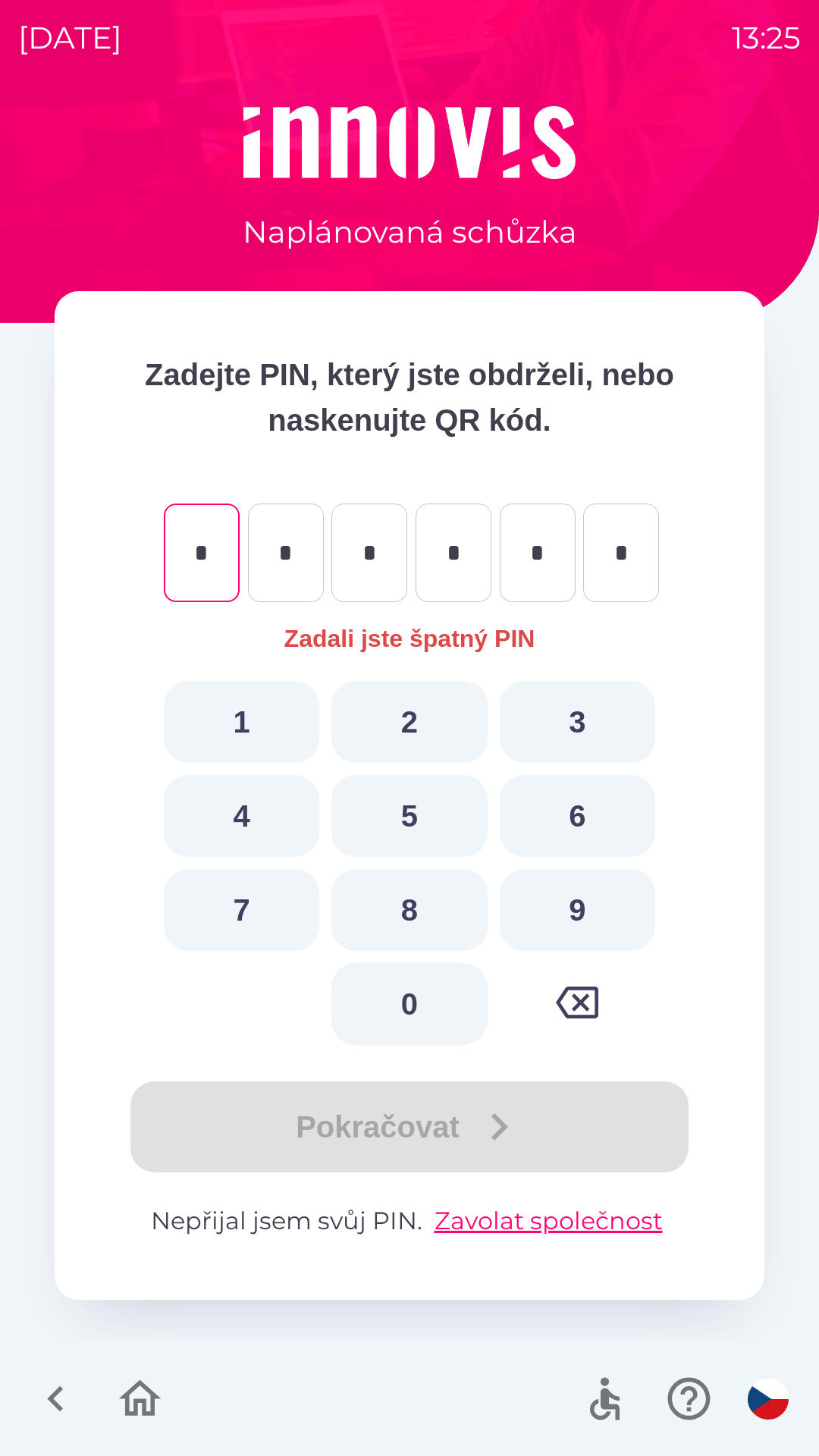
type input "*"
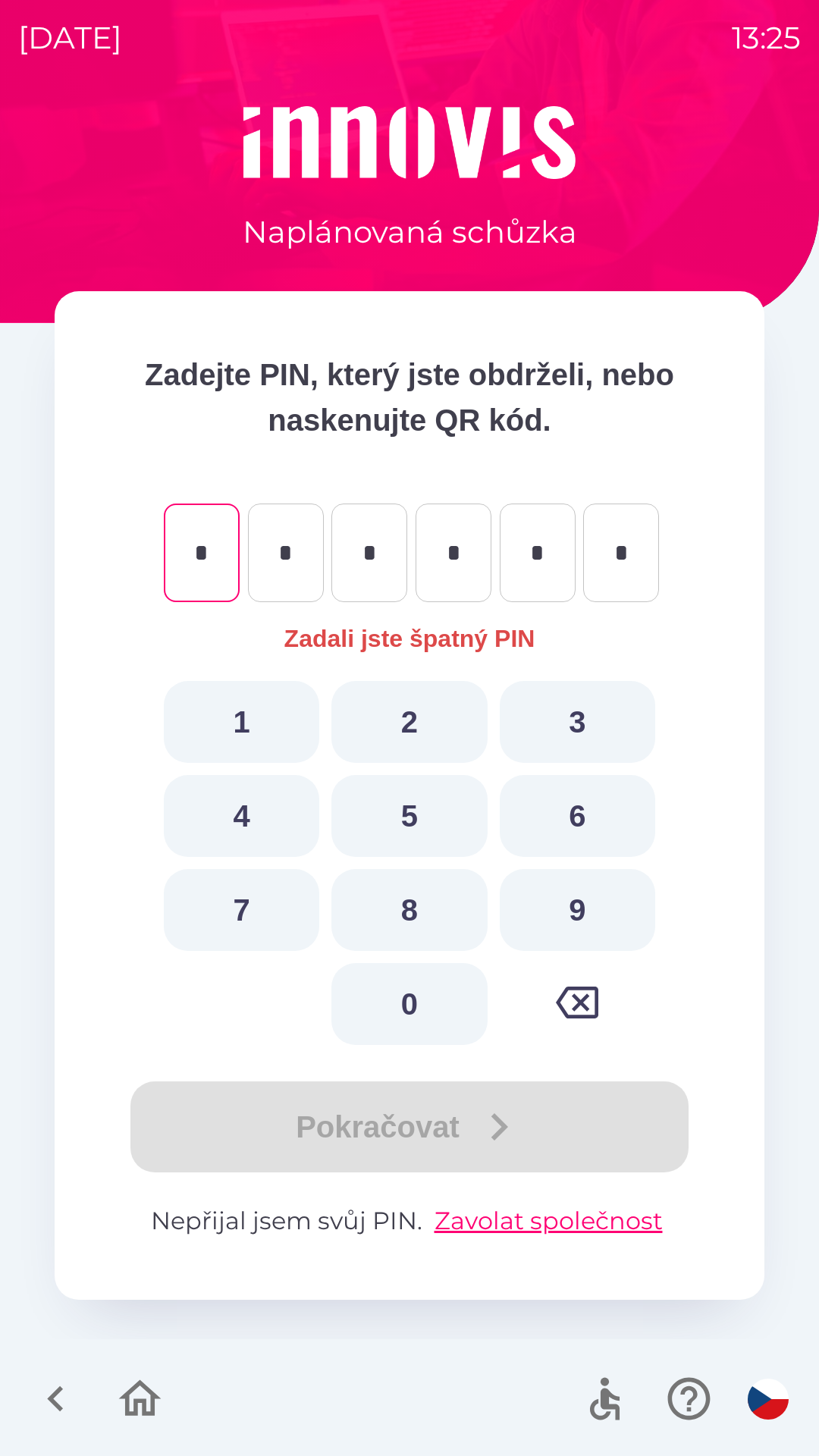
type input "*"
click at [122, 1408] on icon "button" at bounding box center [139, 1398] width 51 height 51
